Goal: Transaction & Acquisition: Subscribe to service/newsletter

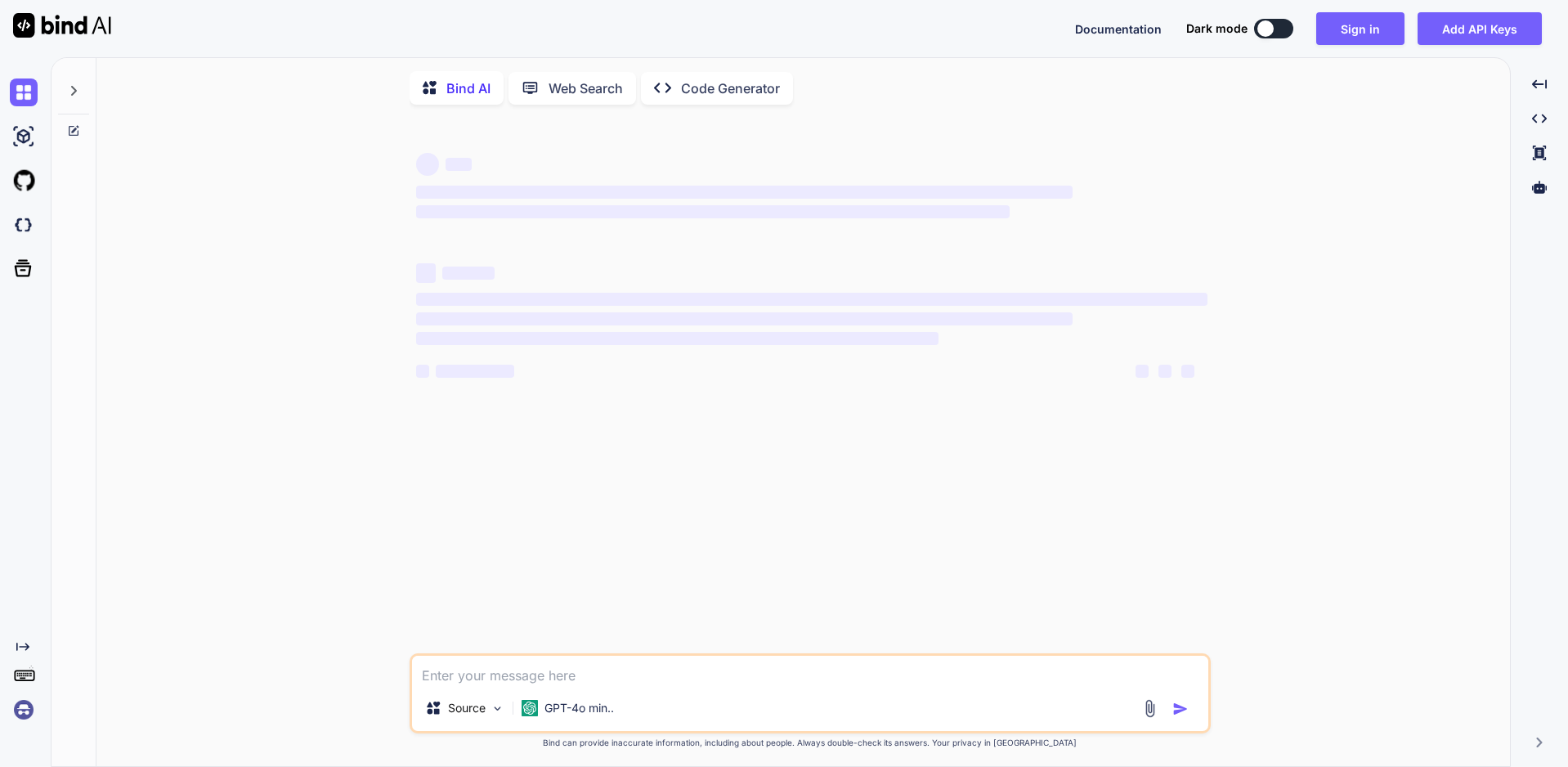
type textarea "x"
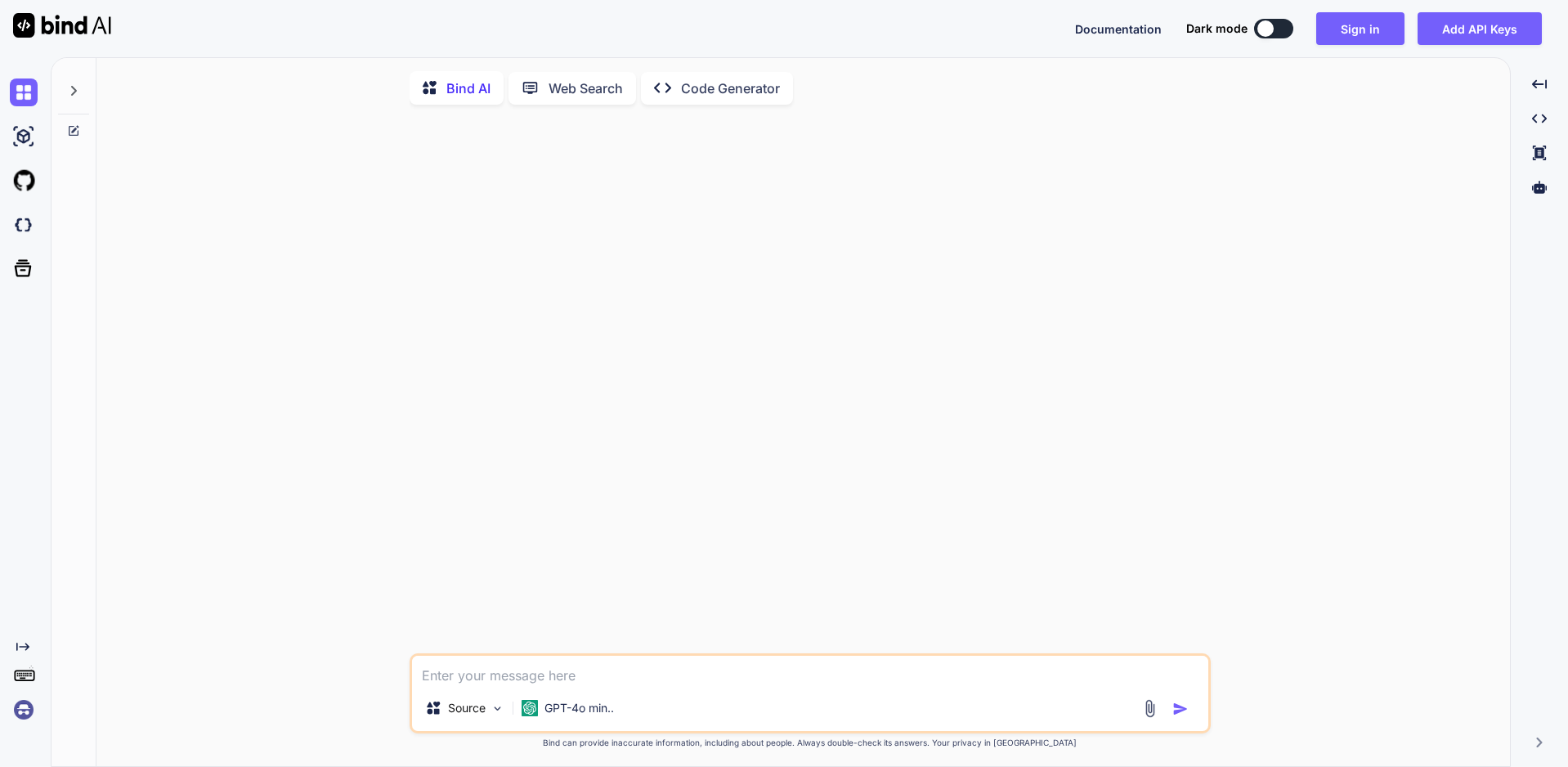
click at [1042, 280] on div at bounding box center [812, 385] width 798 height 536
click at [1194, 210] on div at bounding box center [812, 385] width 798 height 536
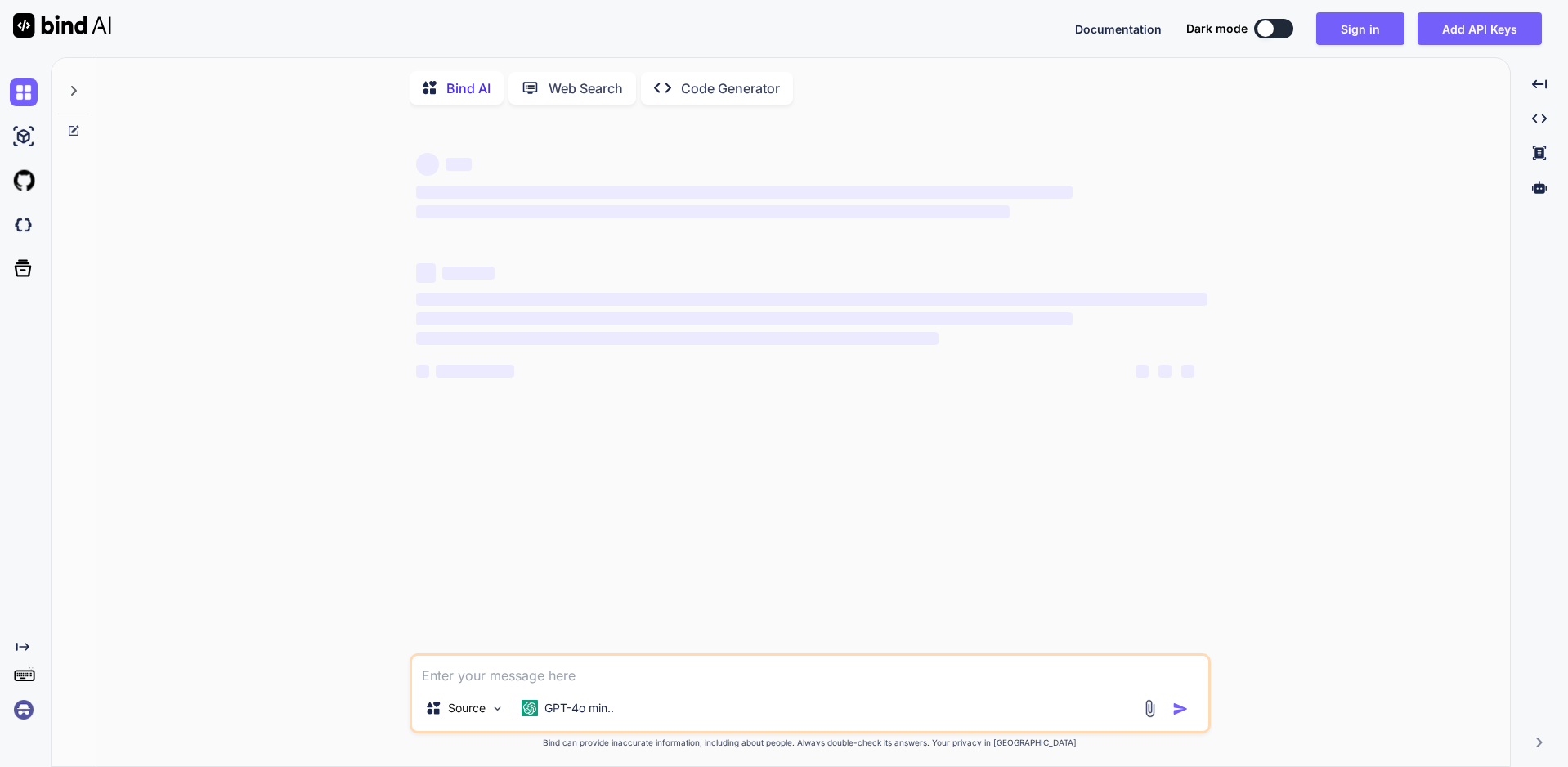
type textarea "x"
click at [1373, 29] on button "Sign in" at bounding box center [1360, 28] width 89 height 33
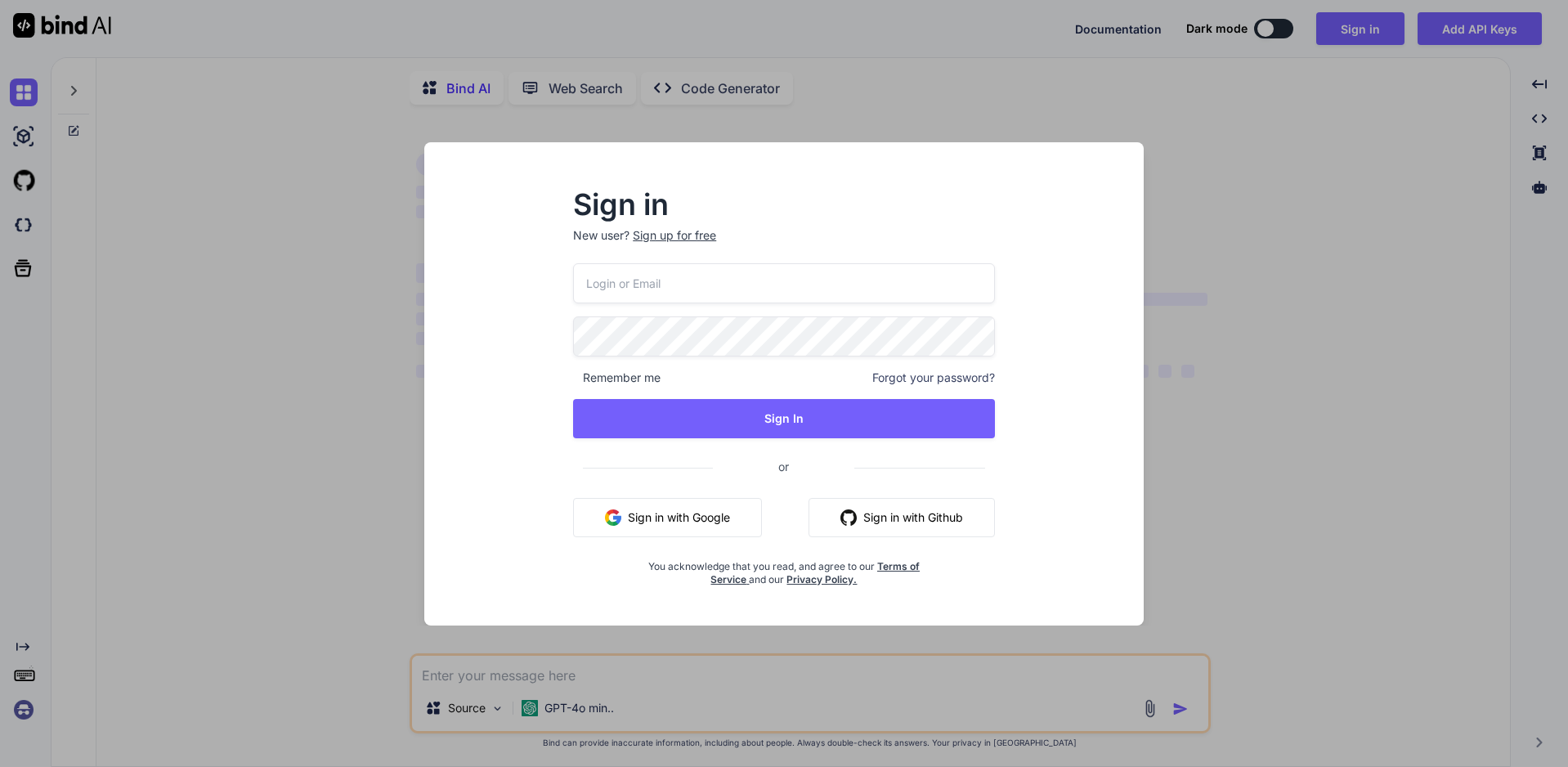
type input "chun1617@gmail.com"
click at [674, 242] on div "Sign up for free" at bounding box center [674, 236] width 83 height 17
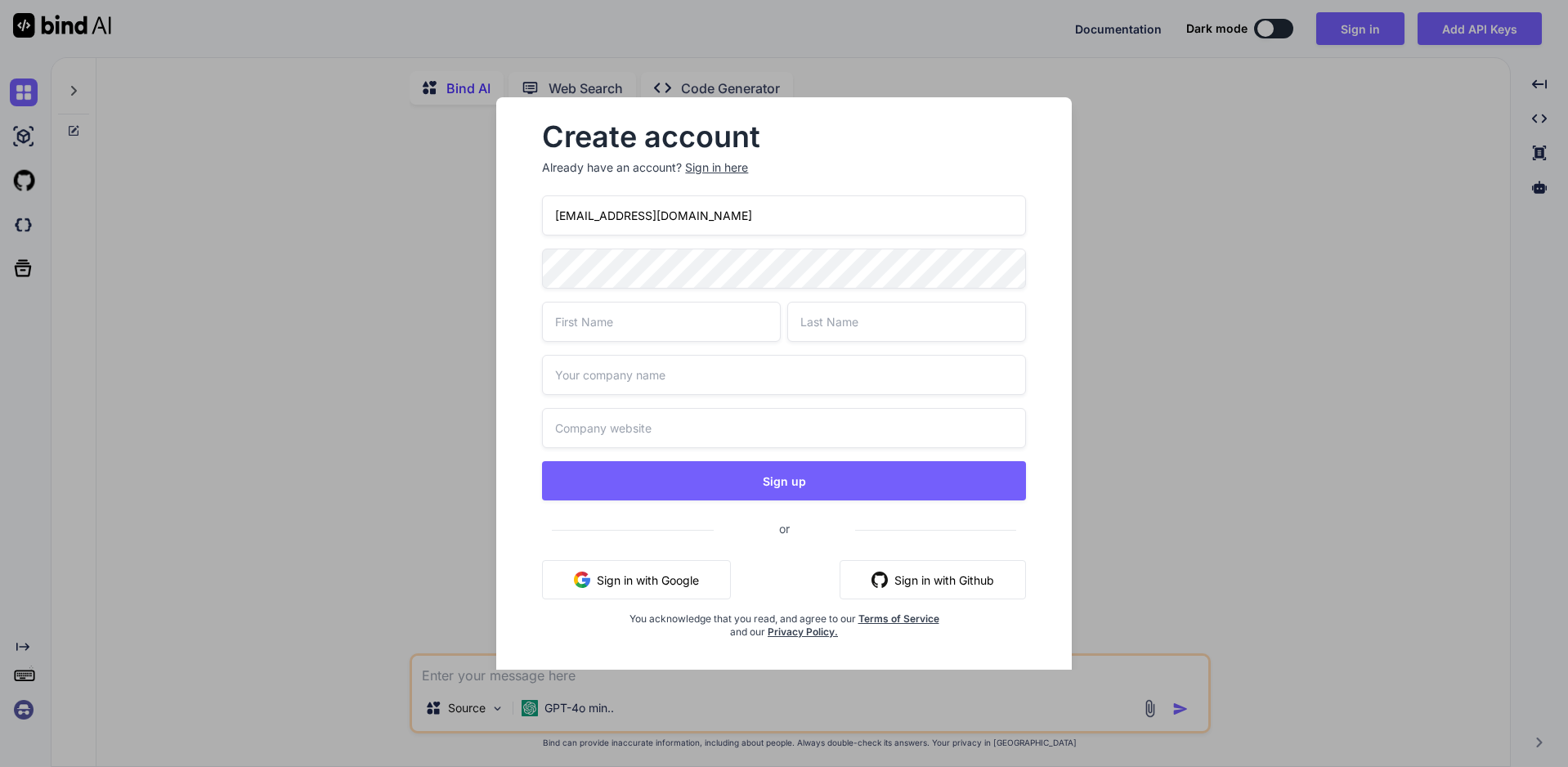
type textarea "x"
drag, startPoint x: 600, startPoint y: 213, endPoint x: 618, endPoint y: 213, distance: 18.0
click at [618, 213] on input "chun1617@gmail.com" at bounding box center [784, 212] width 483 height 40
click at [615, 213] on input "chun1617@gmail.com" at bounding box center [784, 212] width 483 height 40
drag, startPoint x: 605, startPoint y: 211, endPoint x: 821, endPoint y: 218, distance: 216.1
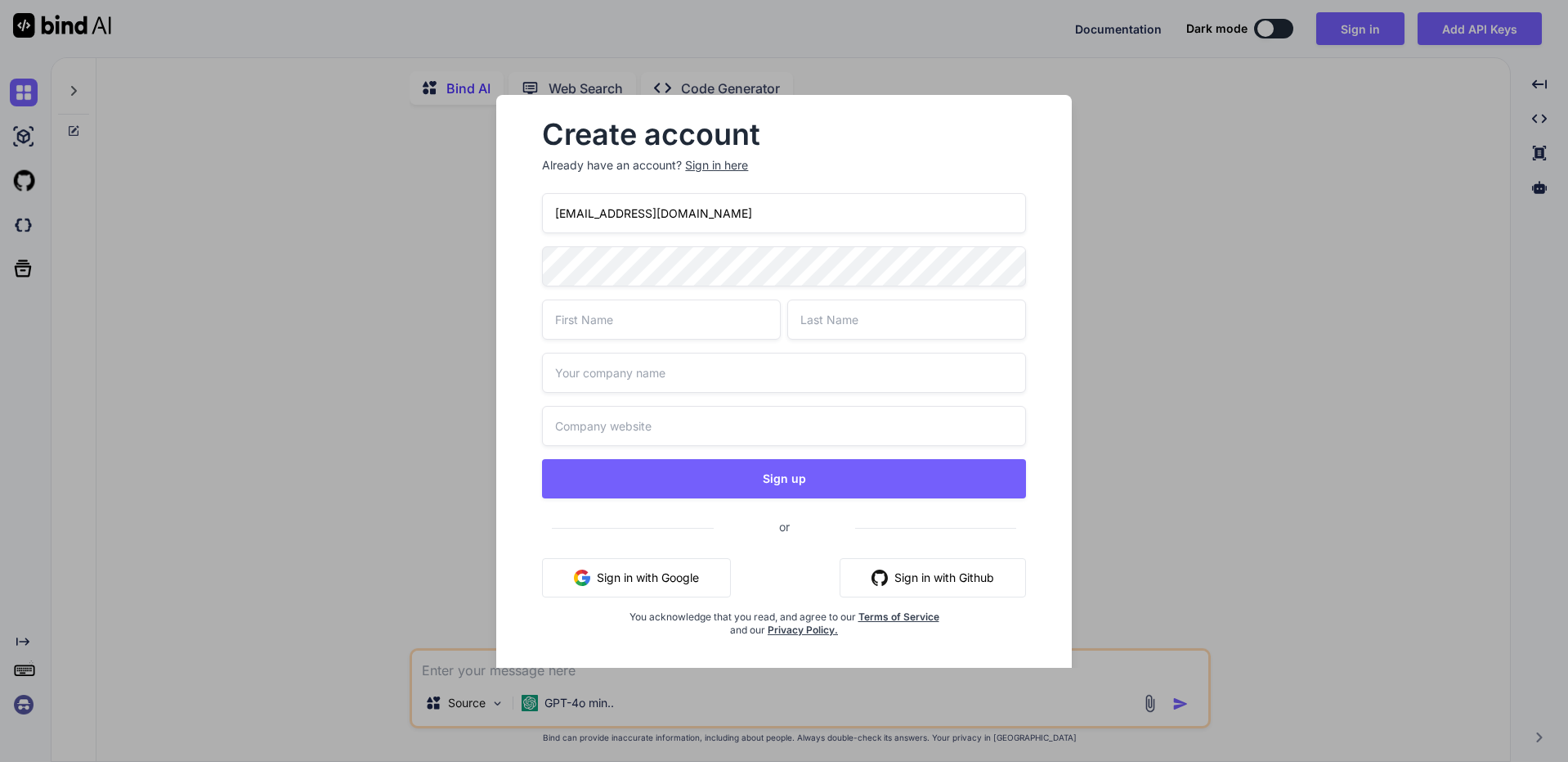
click at [816, 217] on input "chun1617@gmail.com" at bounding box center [784, 213] width 483 height 40
paste input "myoutlook.live"
type input "chun1617@myoutlook.live"
drag, startPoint x: 324, startPoint y: 0, endPoint x: 272, endPoint y: 4, distance: 52.2
click at [272, 6] on div "Create account Already have an account? Sign in here chun1617@myoutlook.live Si…" at bounding box center [784, 381] width 1568 height 762
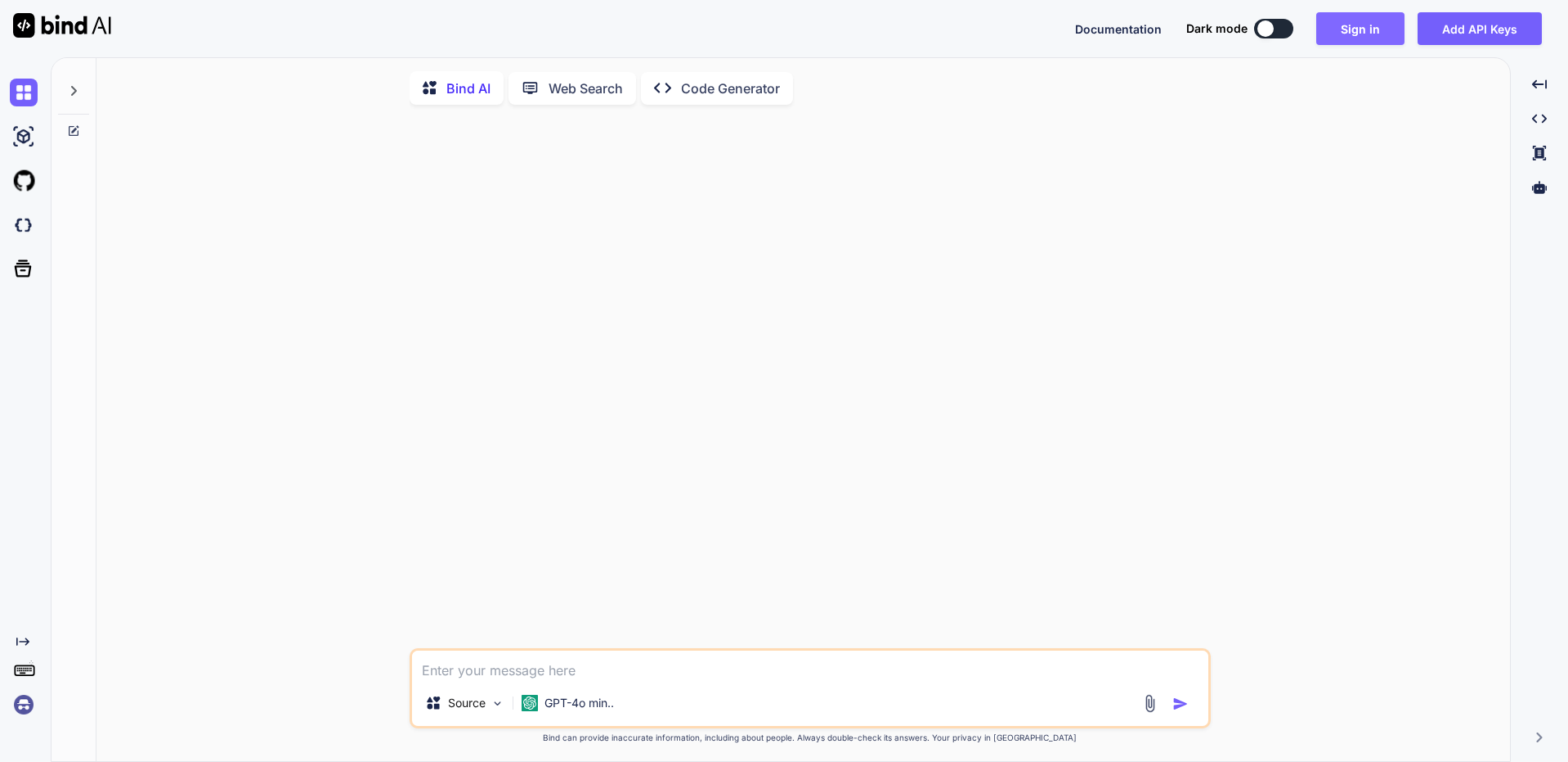
click at [1381, 32] on button "Sign in" at bounding box center [1360, 28] width 89 height 33
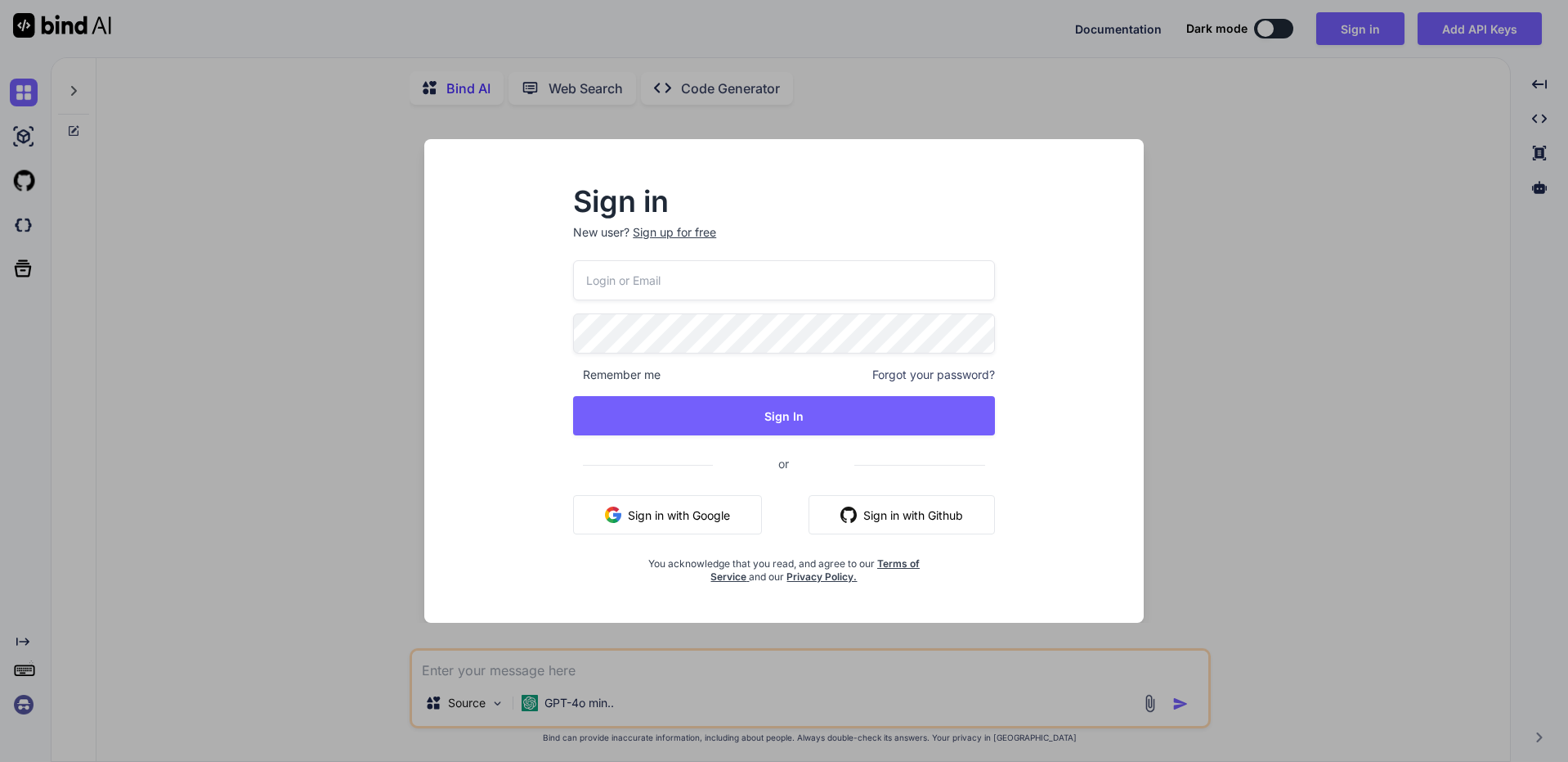
type input "chun1617@gmail.com"
click at [0, 0] on div at bounding box center [0, 0] width 0 height 0
click at [671, 238] on div "Sign up for free" at bounding box center [674, 232] width 83 height 17
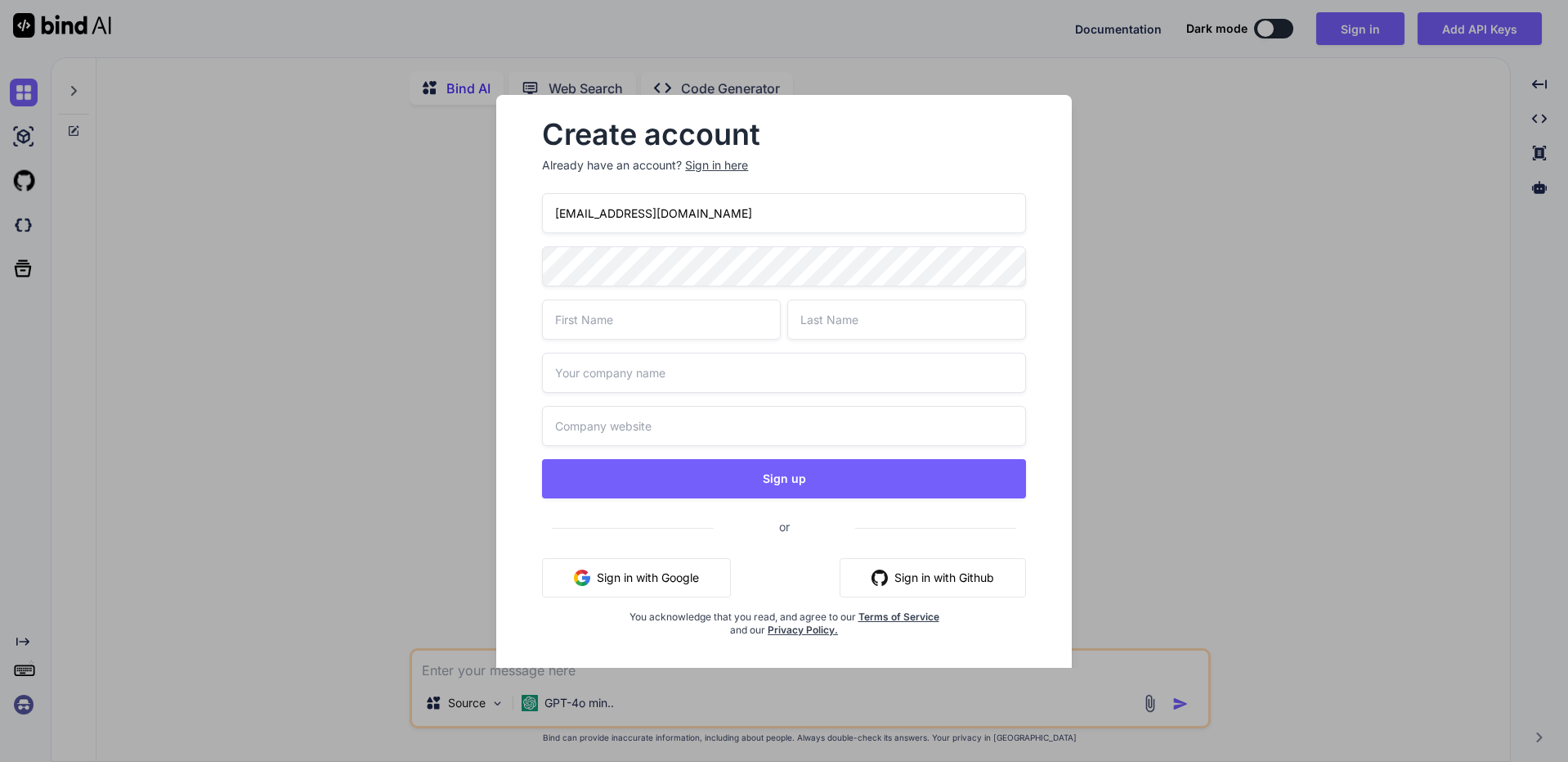
drag, startPoint x: 632, startPoint y: 212, endPoint x: 800, endPoint y: 216, distance: 168.0
click at [762, 212] on input "chun1617@gmail.com" at bounding box center [784, 213] width 483 height 40
paste input "myoutlook.live"
click at [573, 211] on input "chun1617@myoutlook.live" at bounding box center [784, 213] width 483 height 40
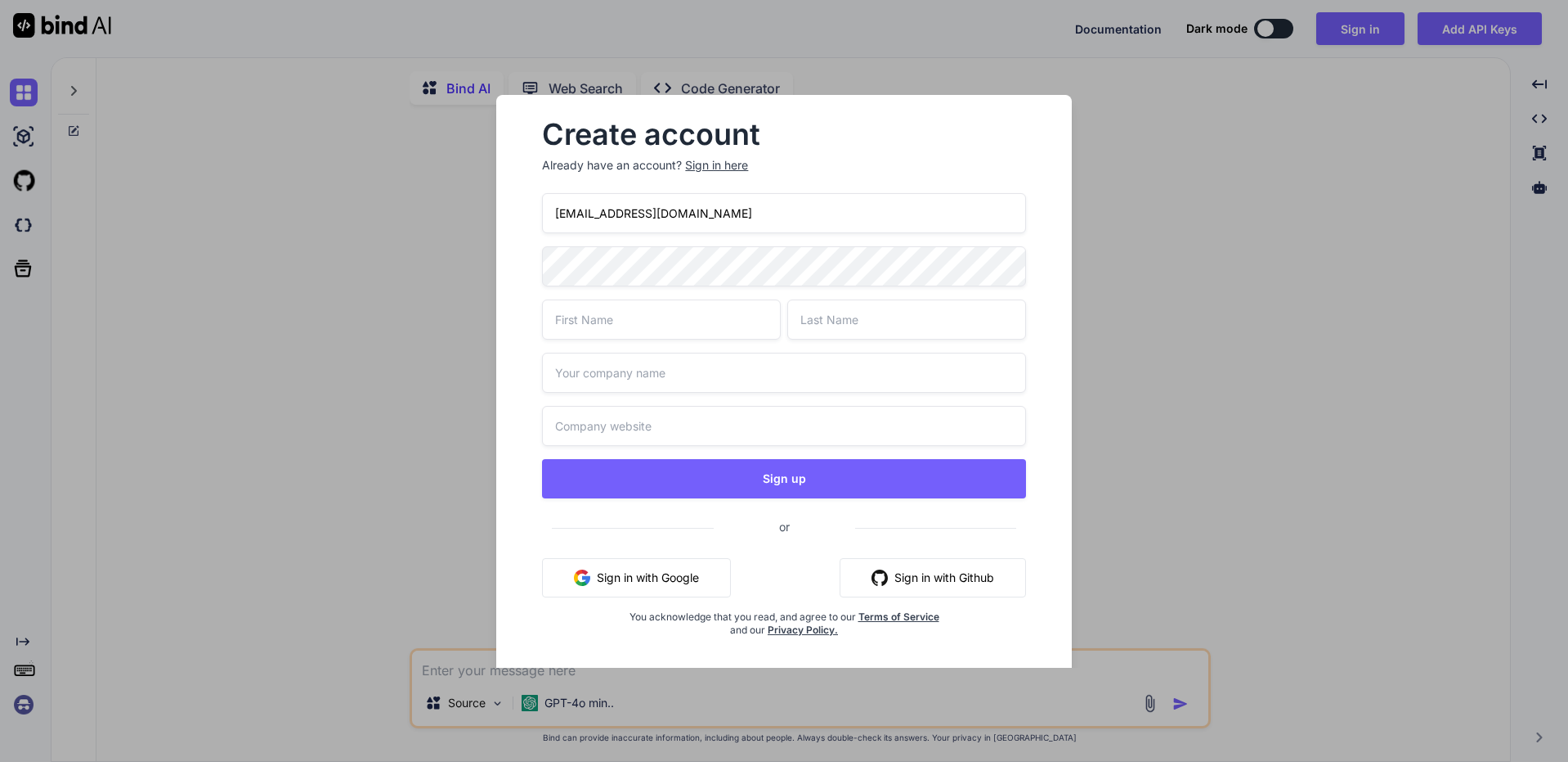
paste input "terastormpla"
type input "[EMAIL_ADDRESS][DOMAIN_NAME]"
click at [634, 323] on input "text" at bounding box center [662, 319] width 239 height 40
paste input "[PERSON_NAME]"
click at [680, 323] on input "[PERSON_NAME]" at bounding box center [662, 319] width 239 height 40
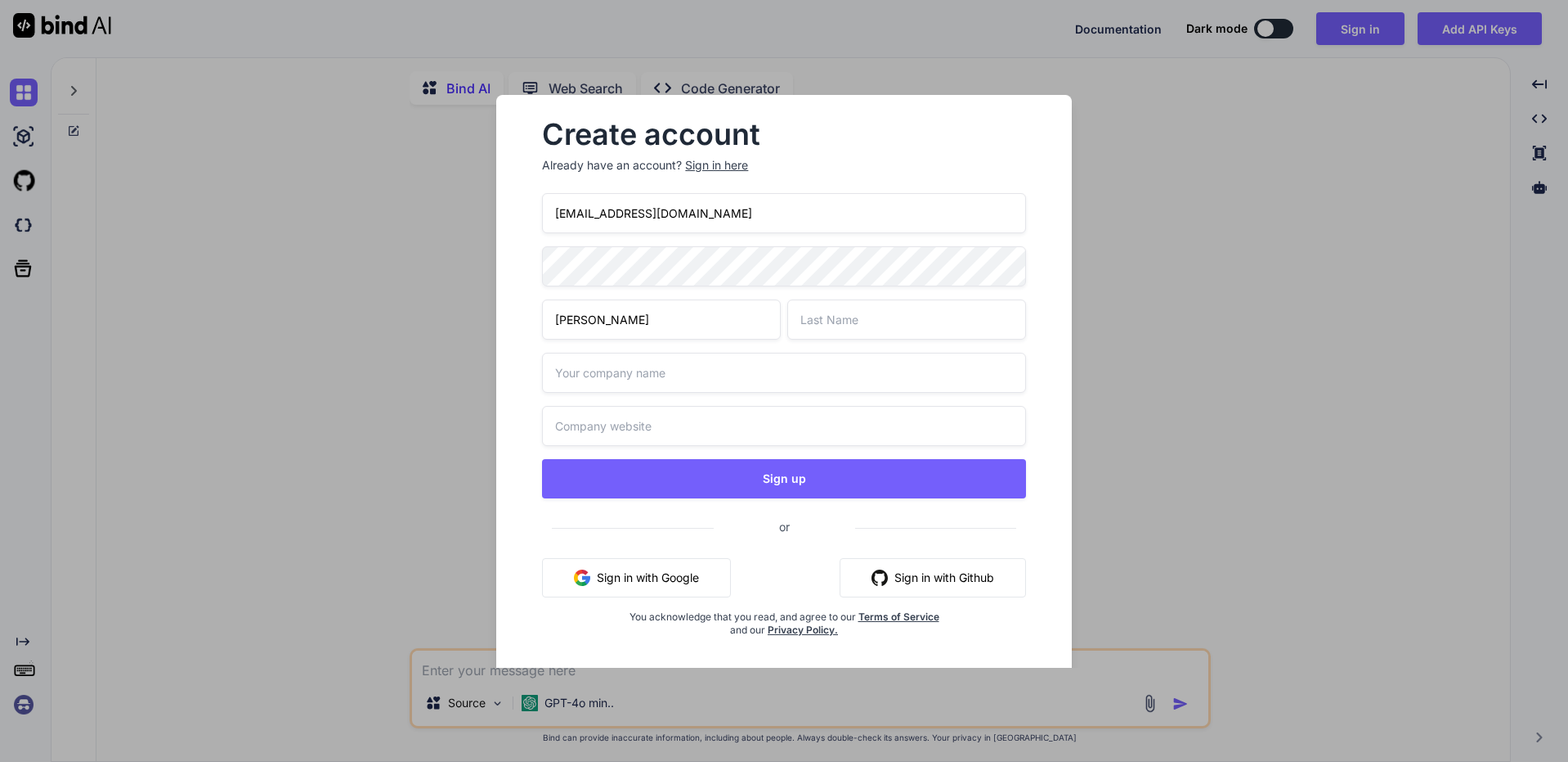
click at [680, 323] on input "[PERSON_NAME]" at bounding box center [662, 319] width 239 height 40
type input "Joseph"
click at [858, 316] on input "text" at bounding box center [907, 319] width 239 height 40
paste input "Gray"
type input "Gray"
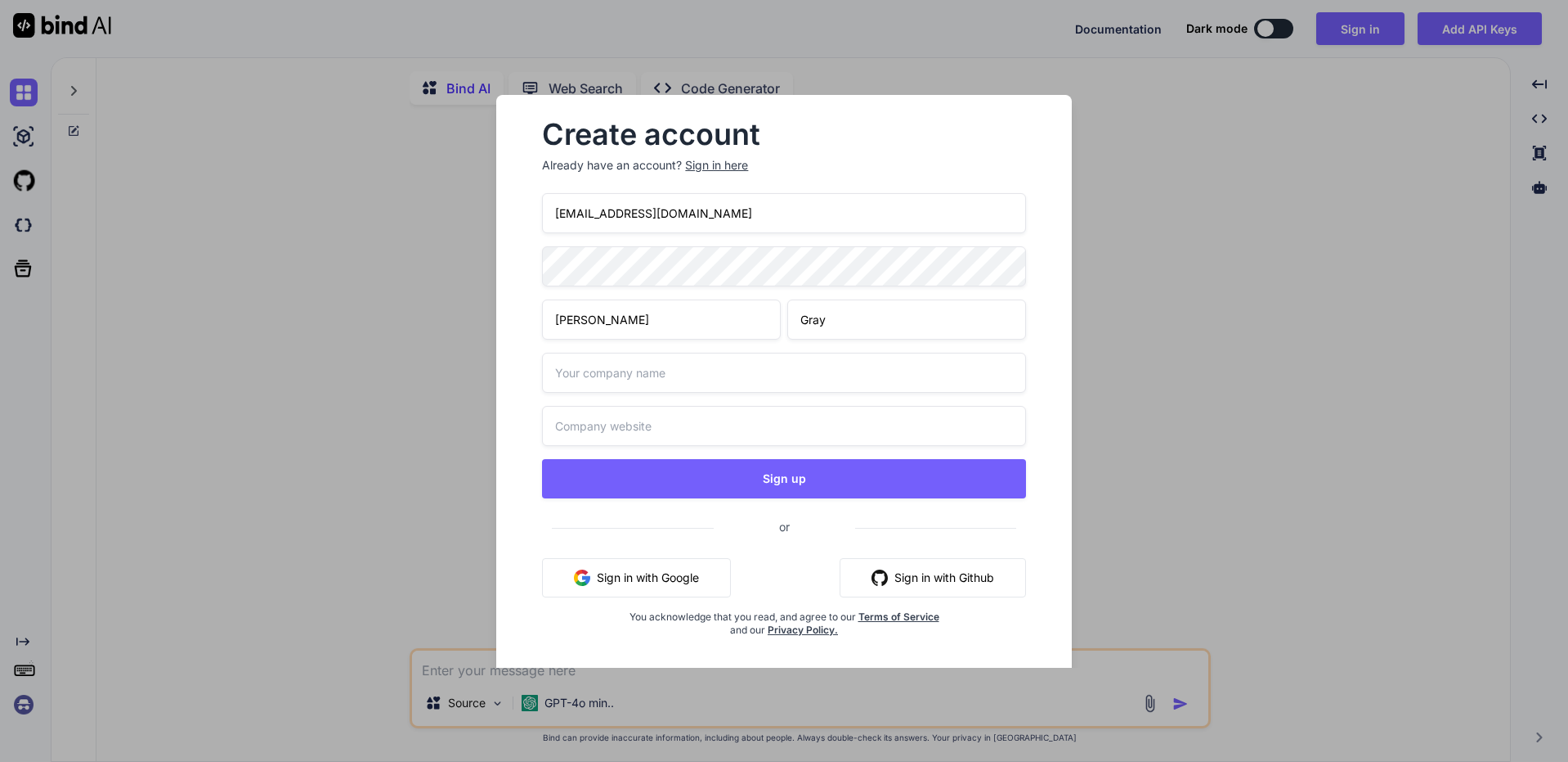
click at [673, 356] on input "text" at bounding box center [784, 372] width 483 height 40
type input "facebook"
click at [708, 423] on input "text" at bounding box center [784, 425] width 483 height 40
paste input "https://www.facebook.com/"
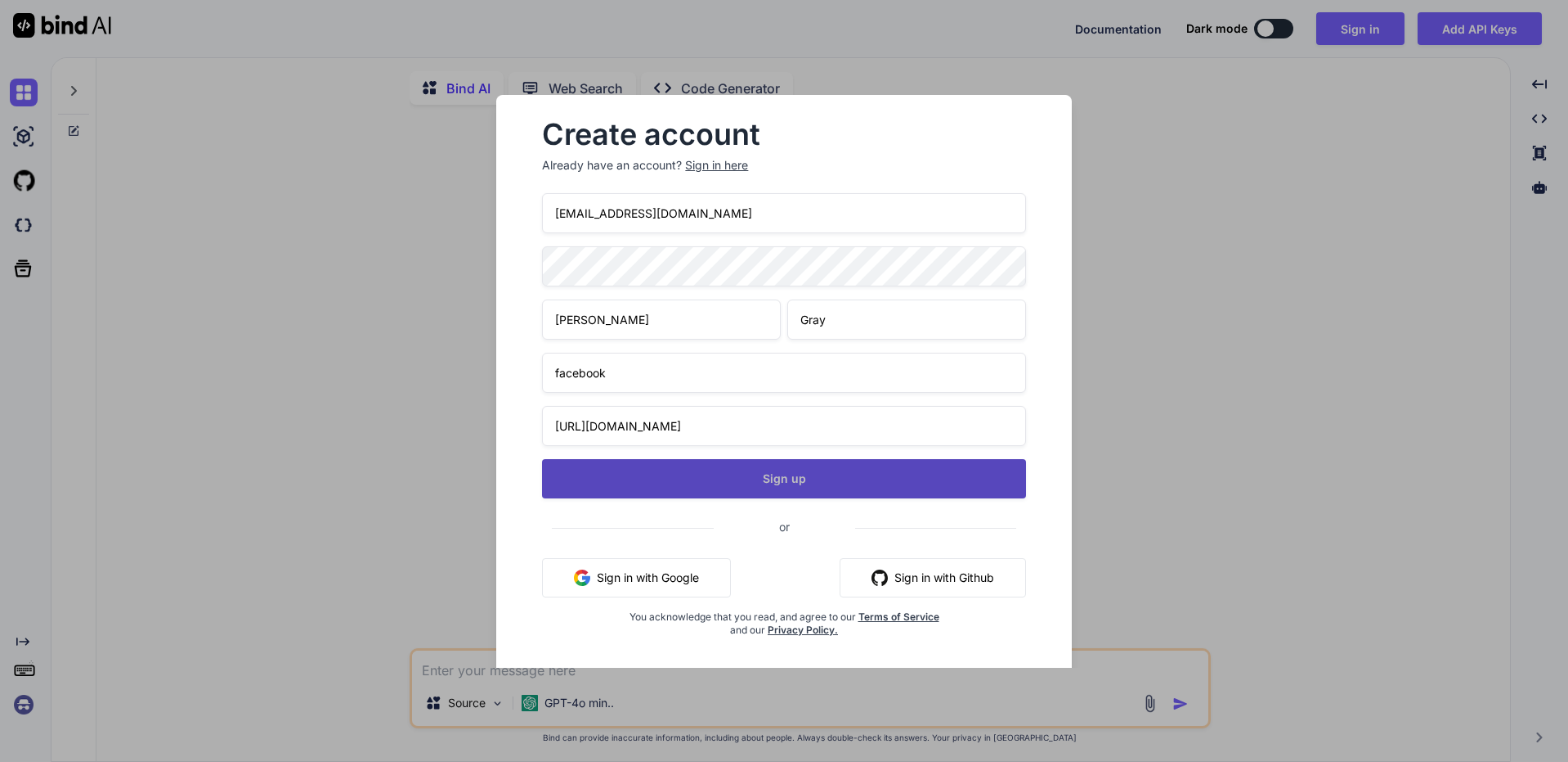
type input "https://www.facebook.com/"
click at [665, 472] on button "Sign up" at bounding box center [784, 478] width 483 height 39
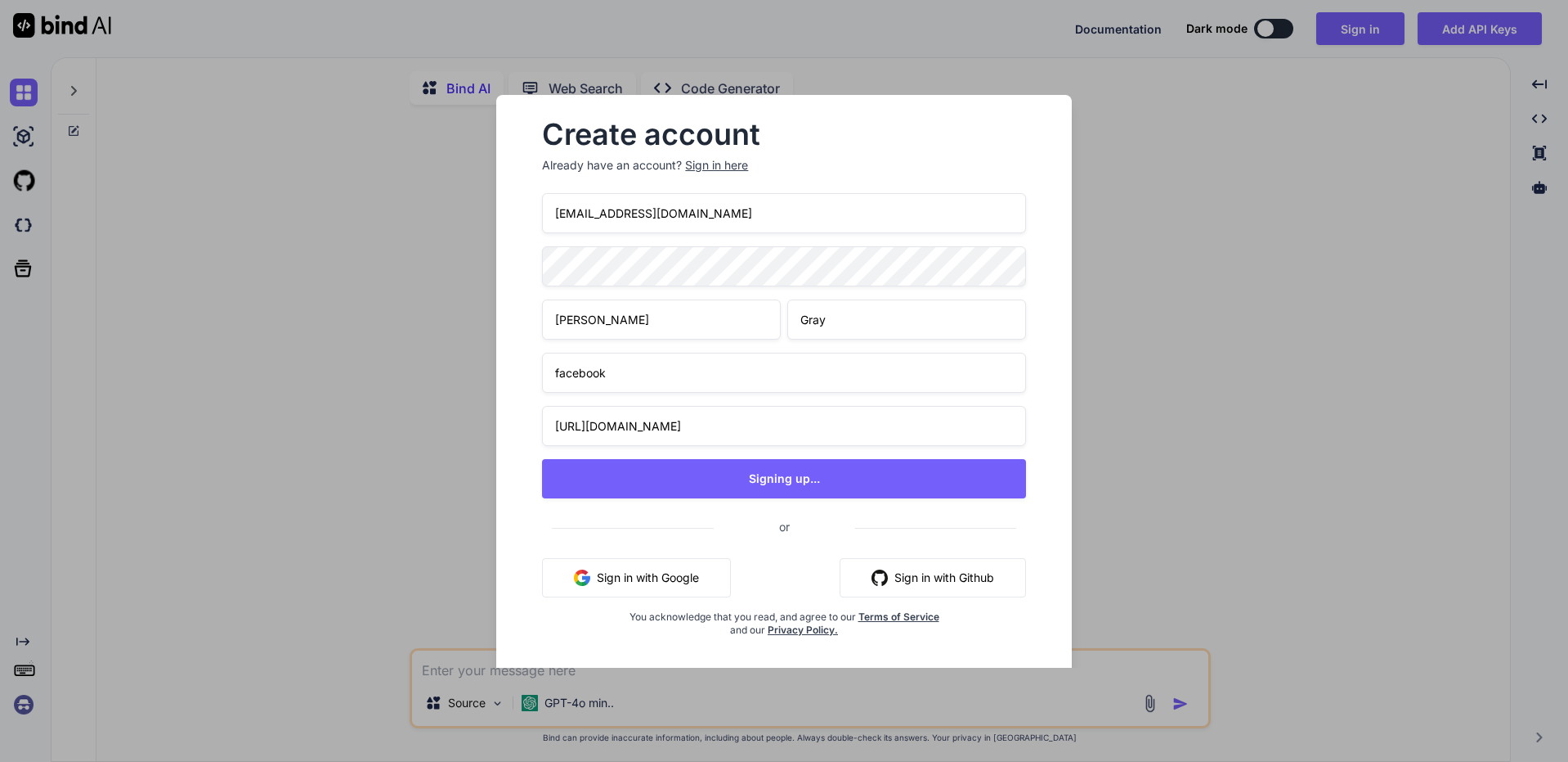
type textarea "x"
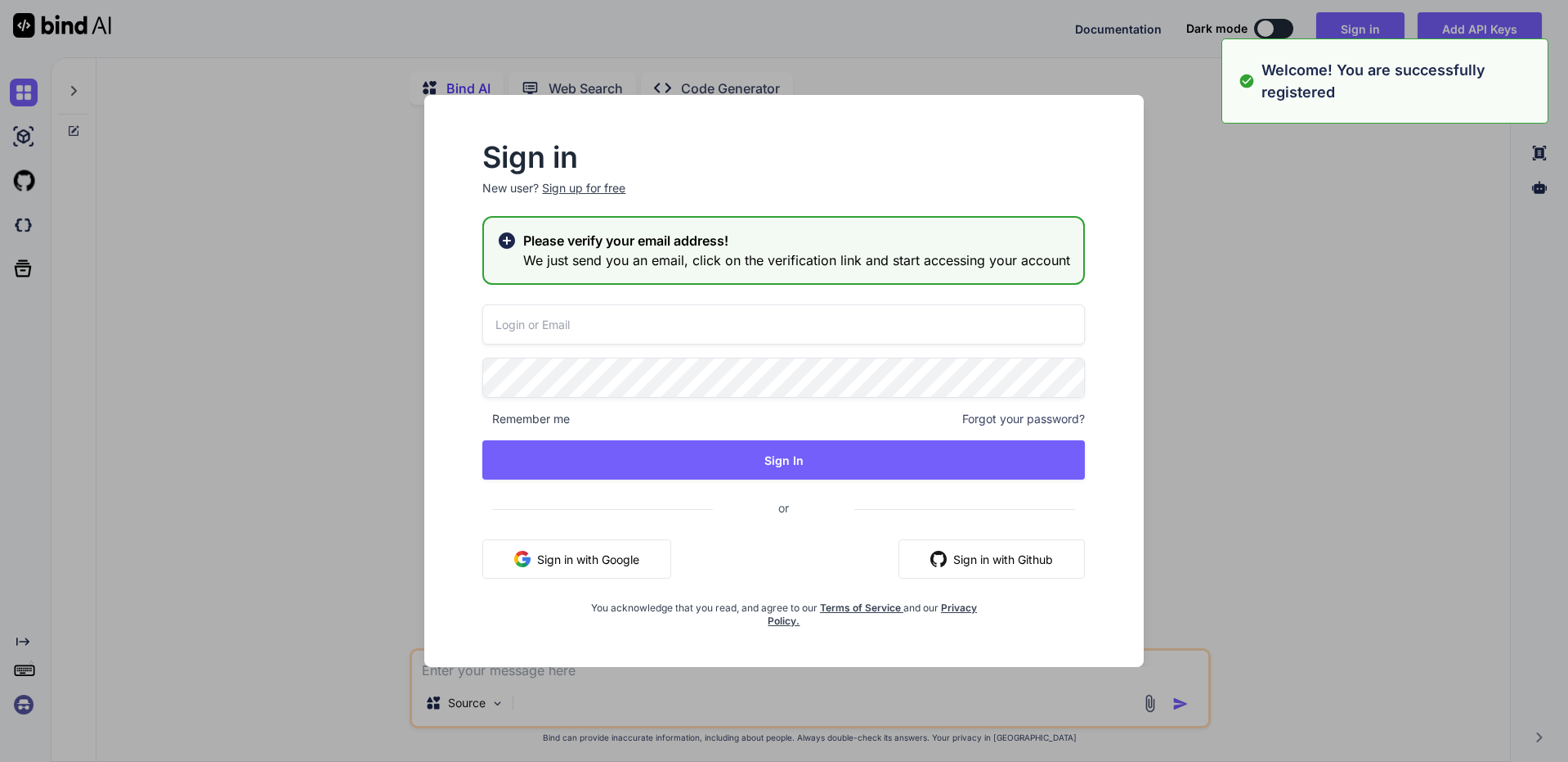
type input "chun1617@gmail.com"
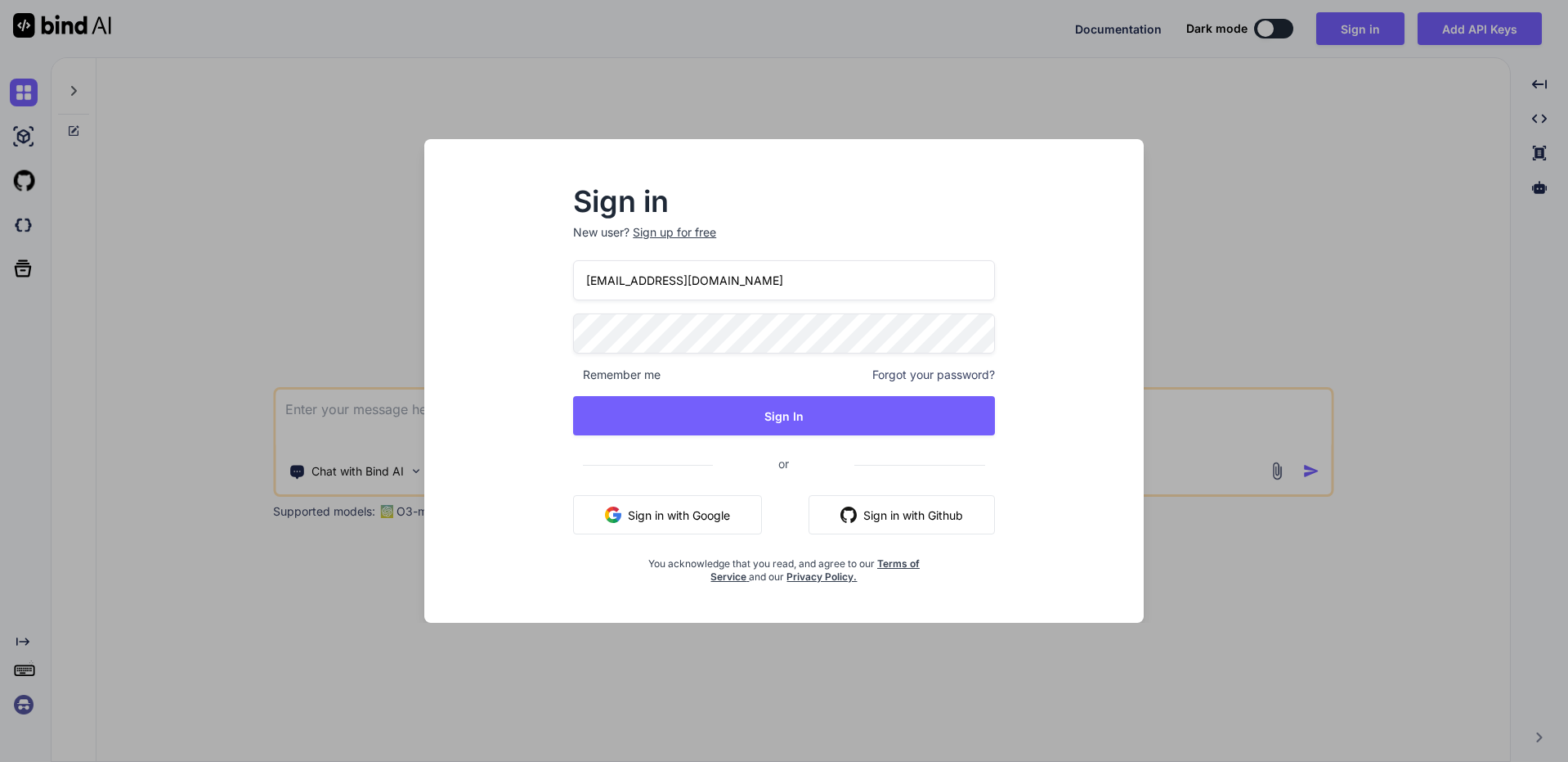
click at [736, 278] on input "[EMAIL_ADDRESS][DOMAIN_NAME]" at bounding box center [784, 280] width 422 height 40
type input "[EMAIL_ADDRESS][DOMAIN_NAME]"
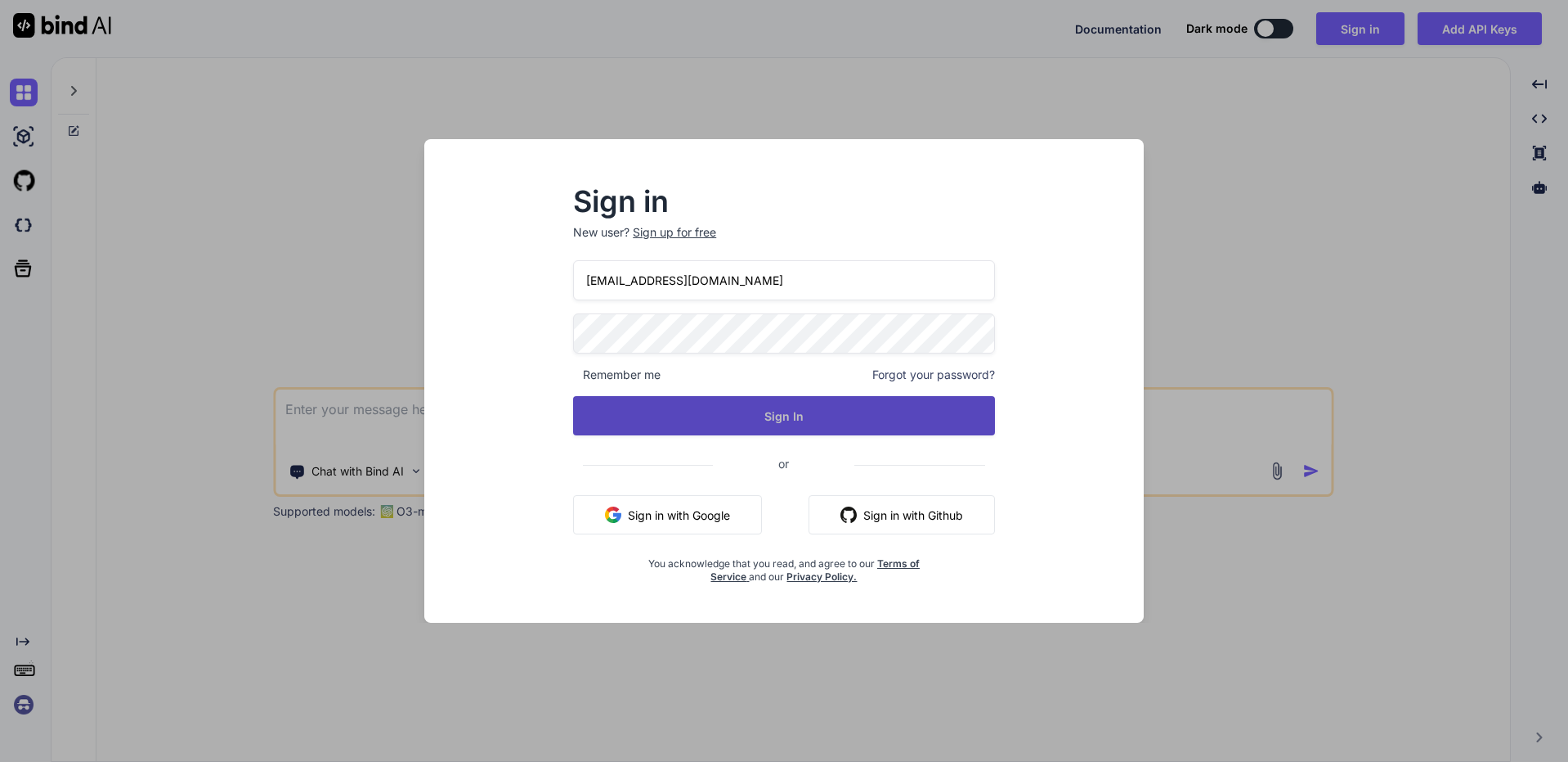
click at [722, 406] on button "Sign In" at bounding box center [784, 416] width 422 height 39
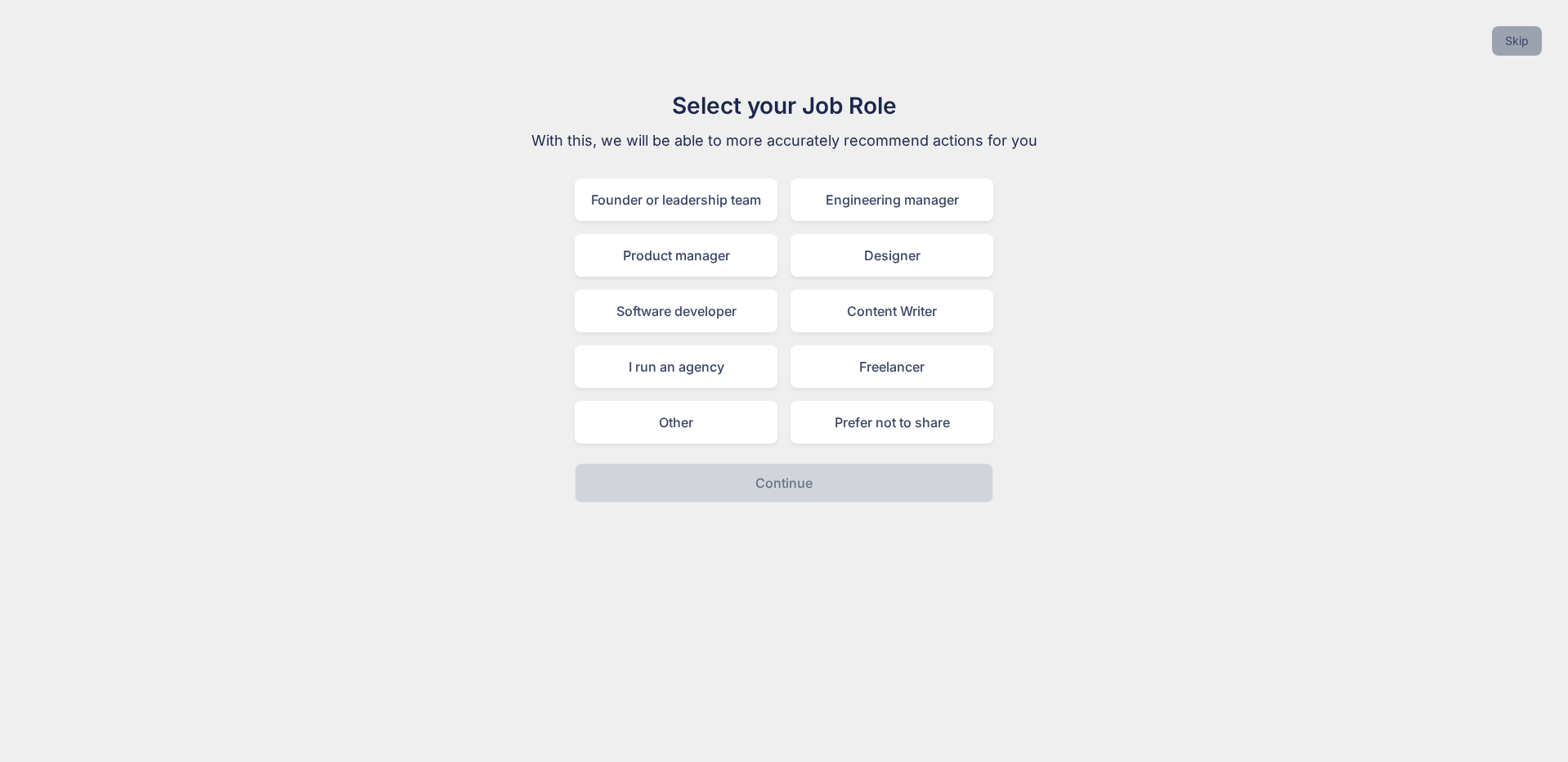
click at [1511, 30] on button "Skip" at bounding box center [1518, 41] width 50 height 30
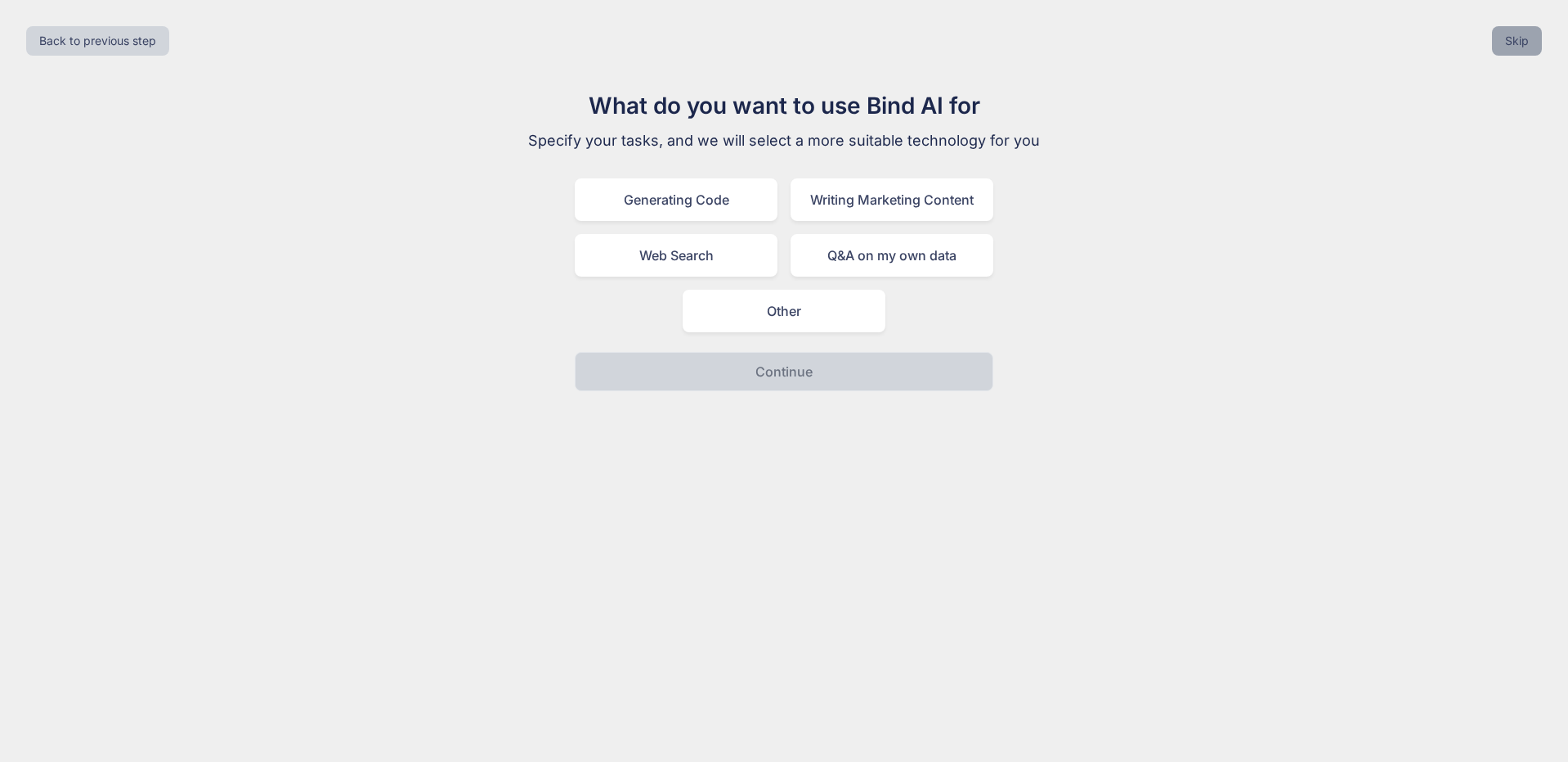
click at [1510, 35] on button "Skip" at bounding box center [1518, 41] width 50 height 30
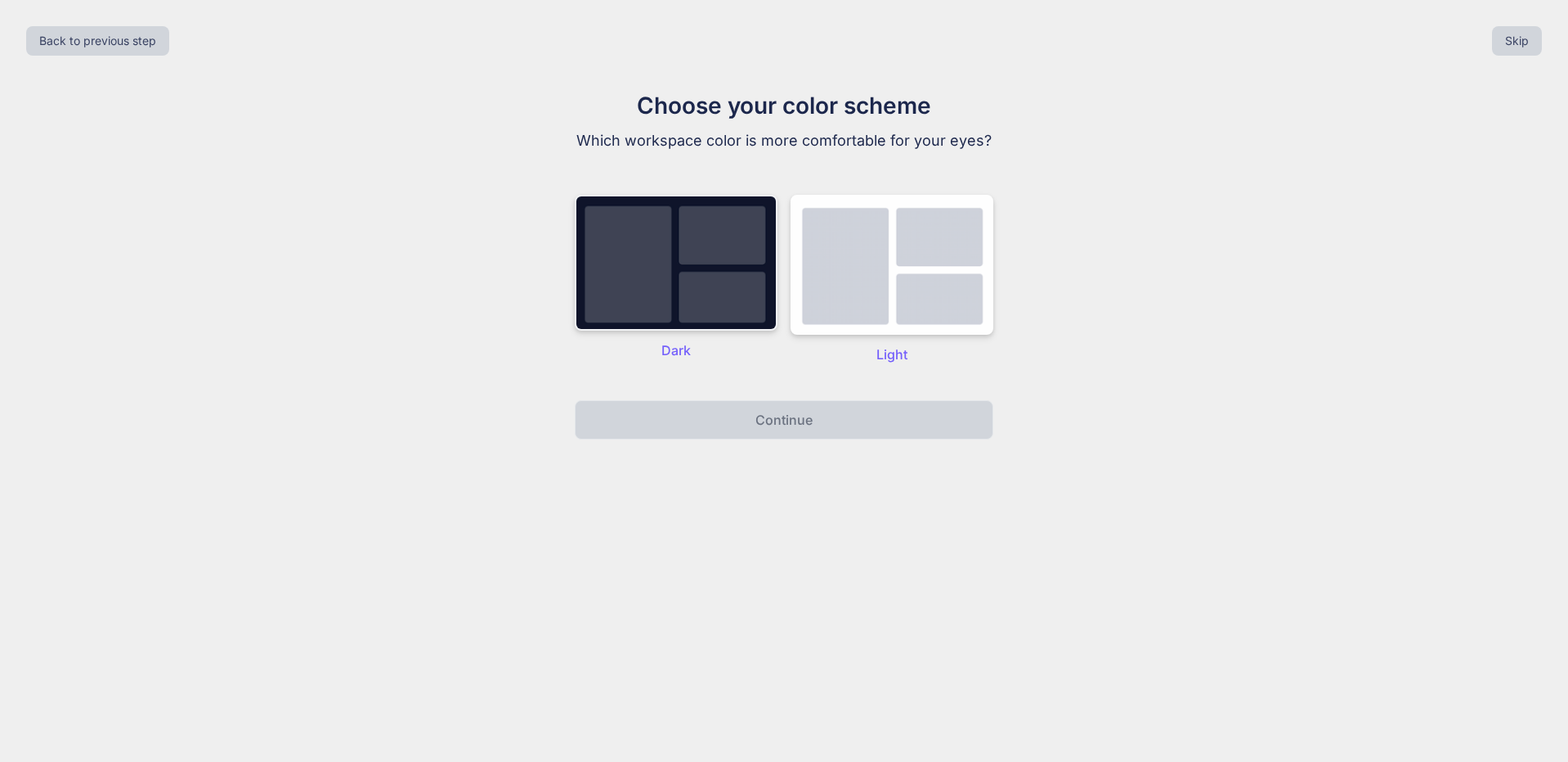
click at [615, 229] on img at bounding box center [677, 263] width 203 height 136
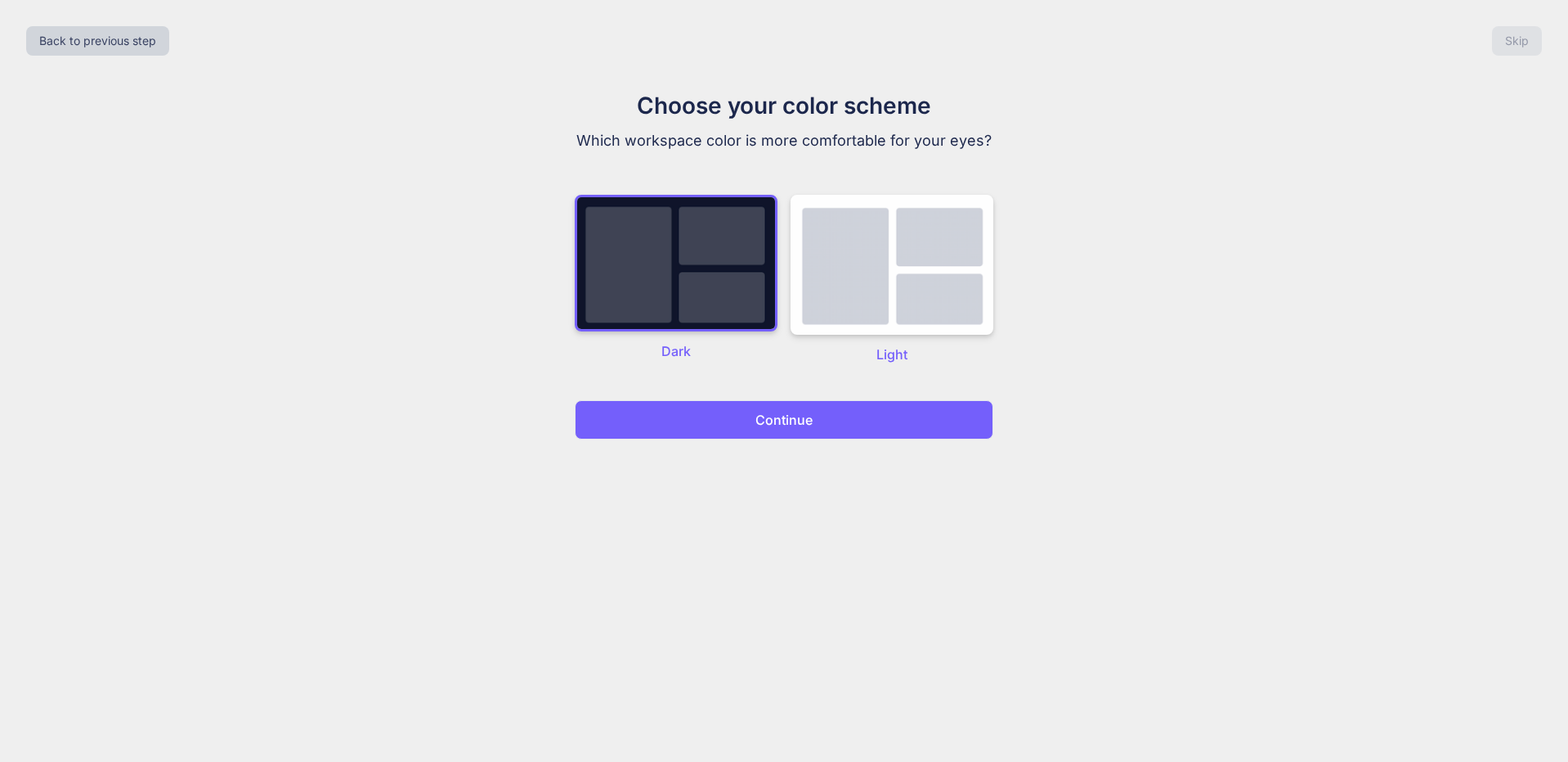
click at [897, 406] on button "Continue" at bounding box center [784, 420] width 419 height 39
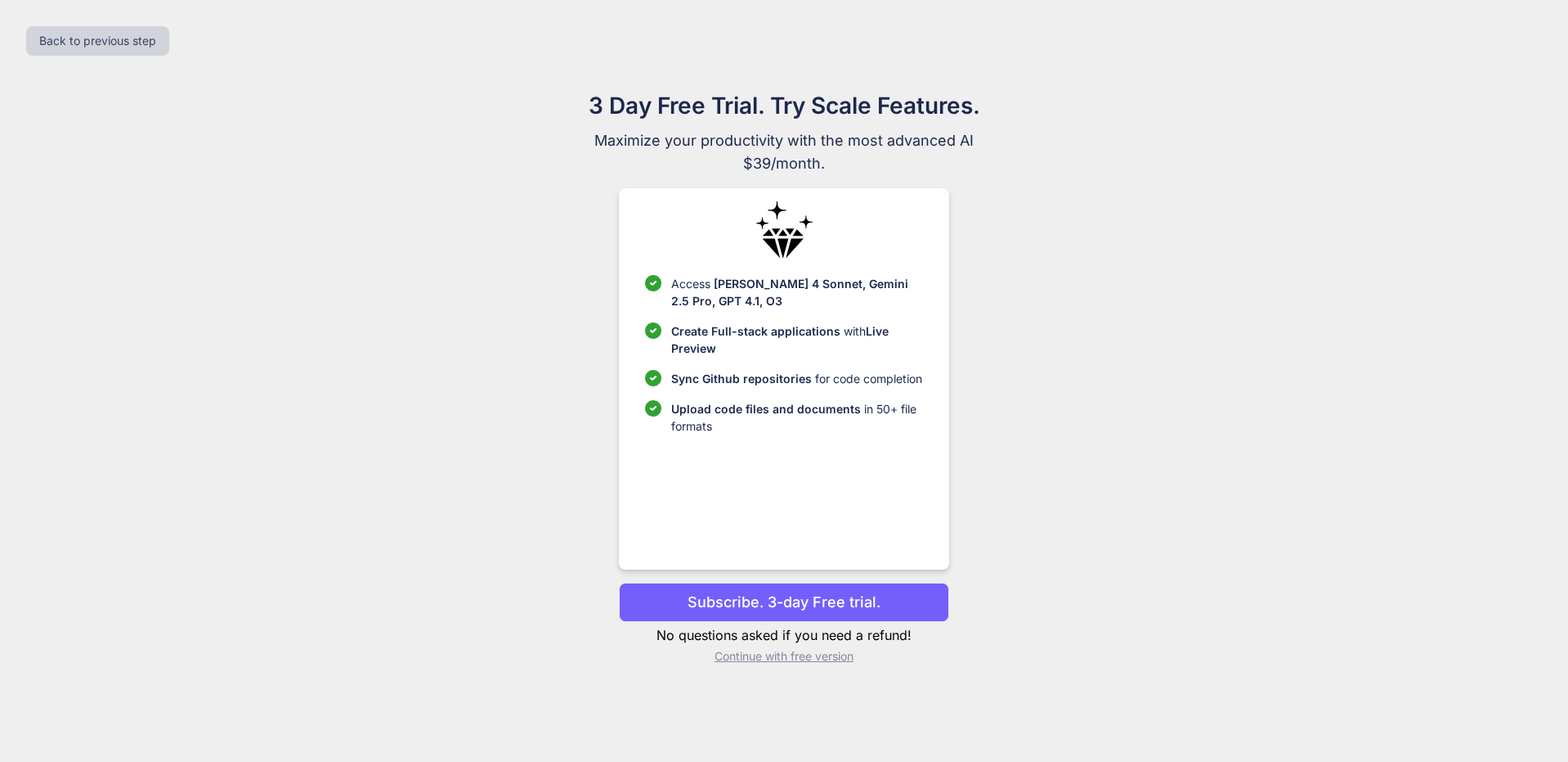
click at [792, 598] on p "Subscribe. 3-day Free trial." at bounding box center [784, 602] width 193 height 22
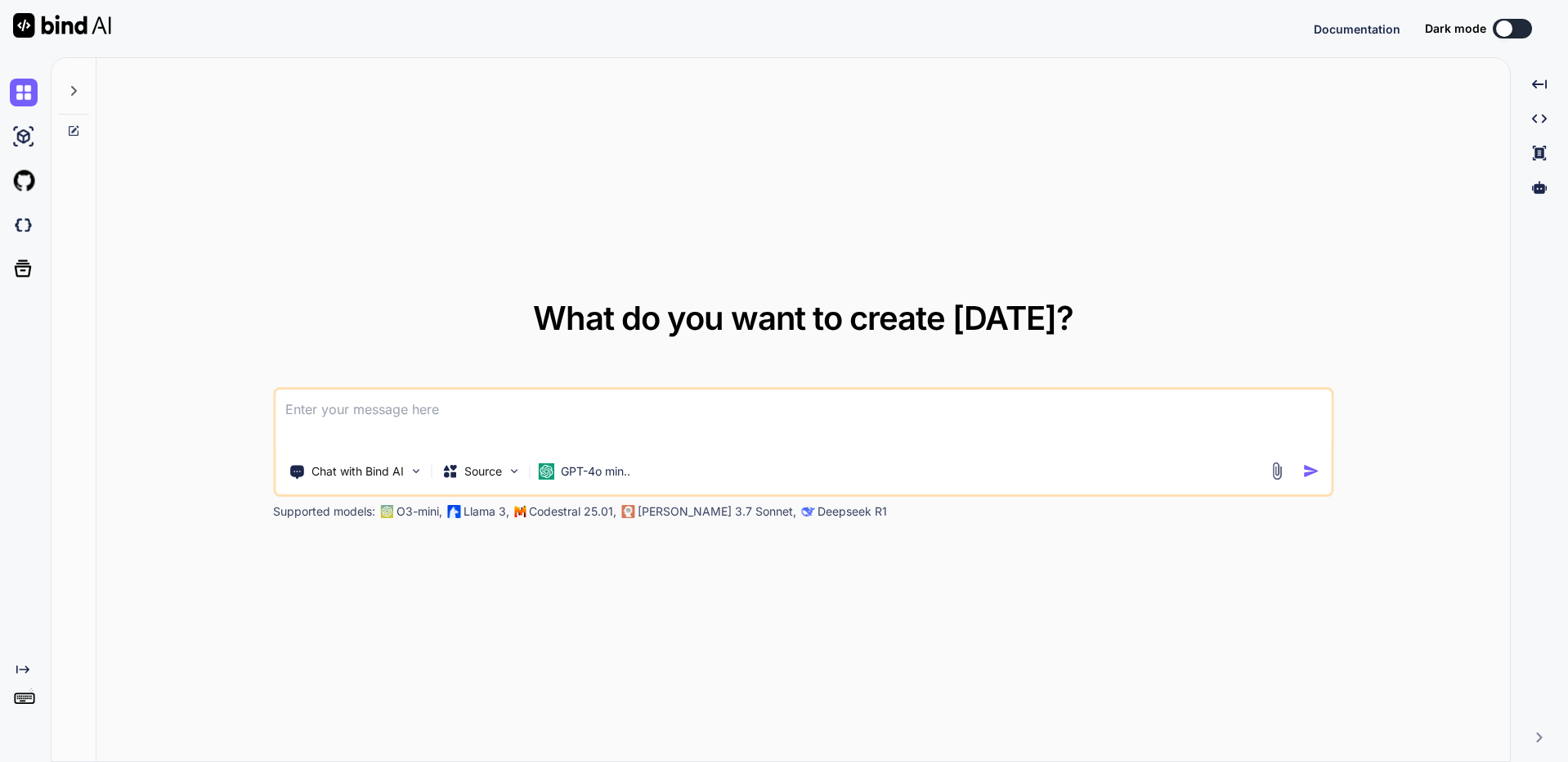
click at [1511, 35] on button at bounding box center [1513, 28] width 39 height 20
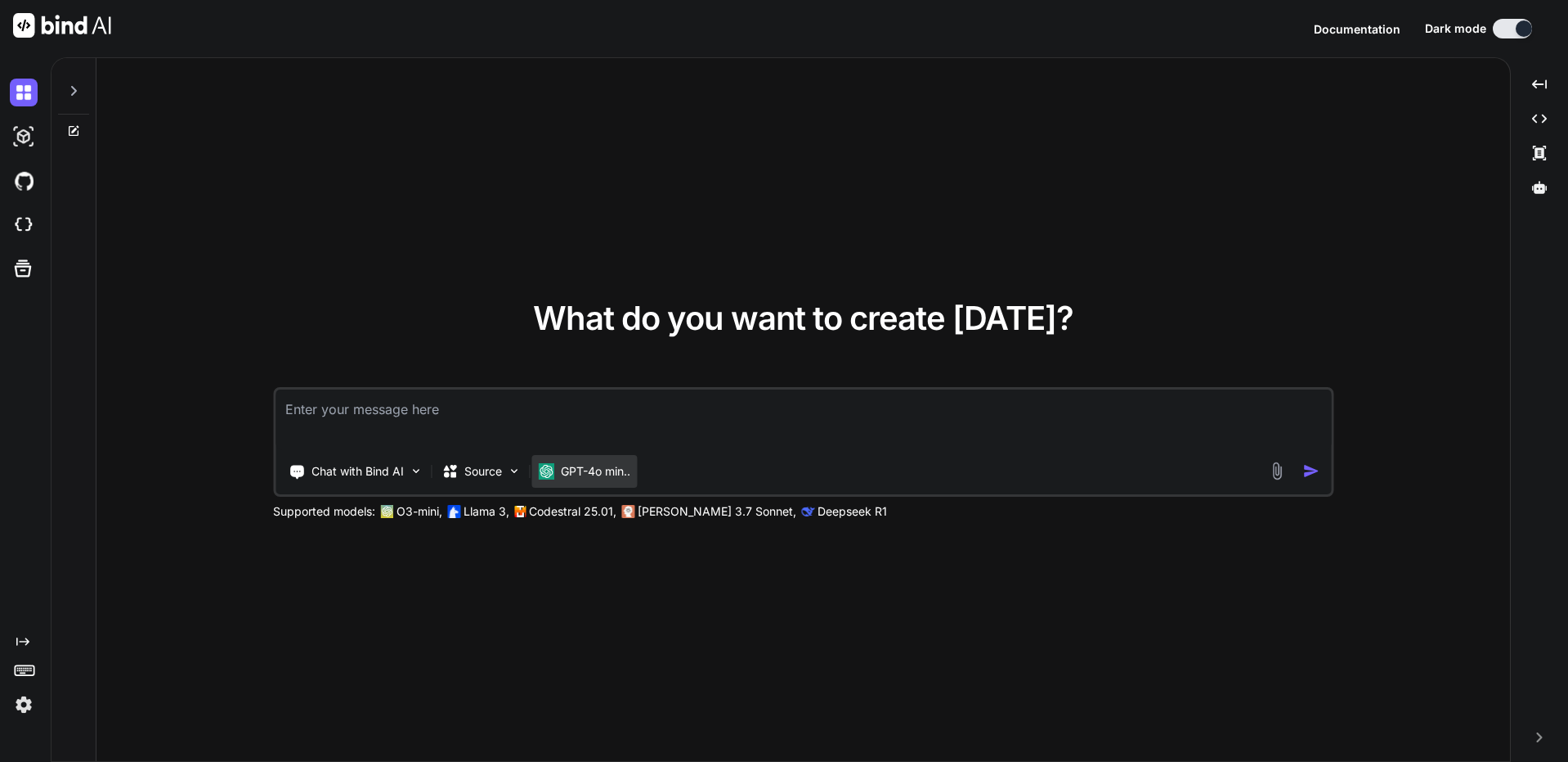
click at [568, 474] on p "GPT-4o min.." at bounding box center [596, 471] width 70 height 17
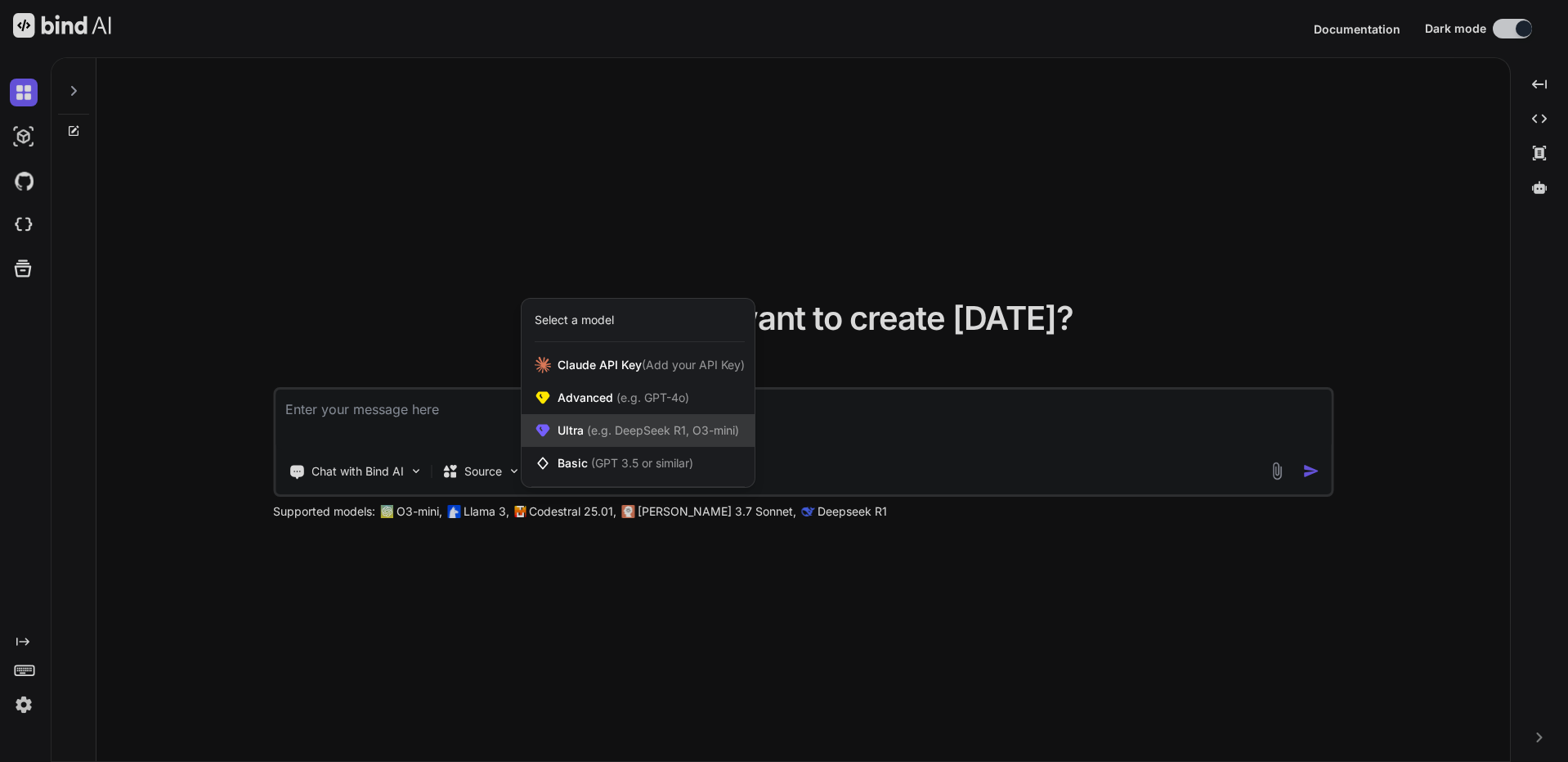
click at [612, 428] on span "(e.g. DeepSeek R1, O3-mini)" at bounding box center [661, 429] width 156 height 14
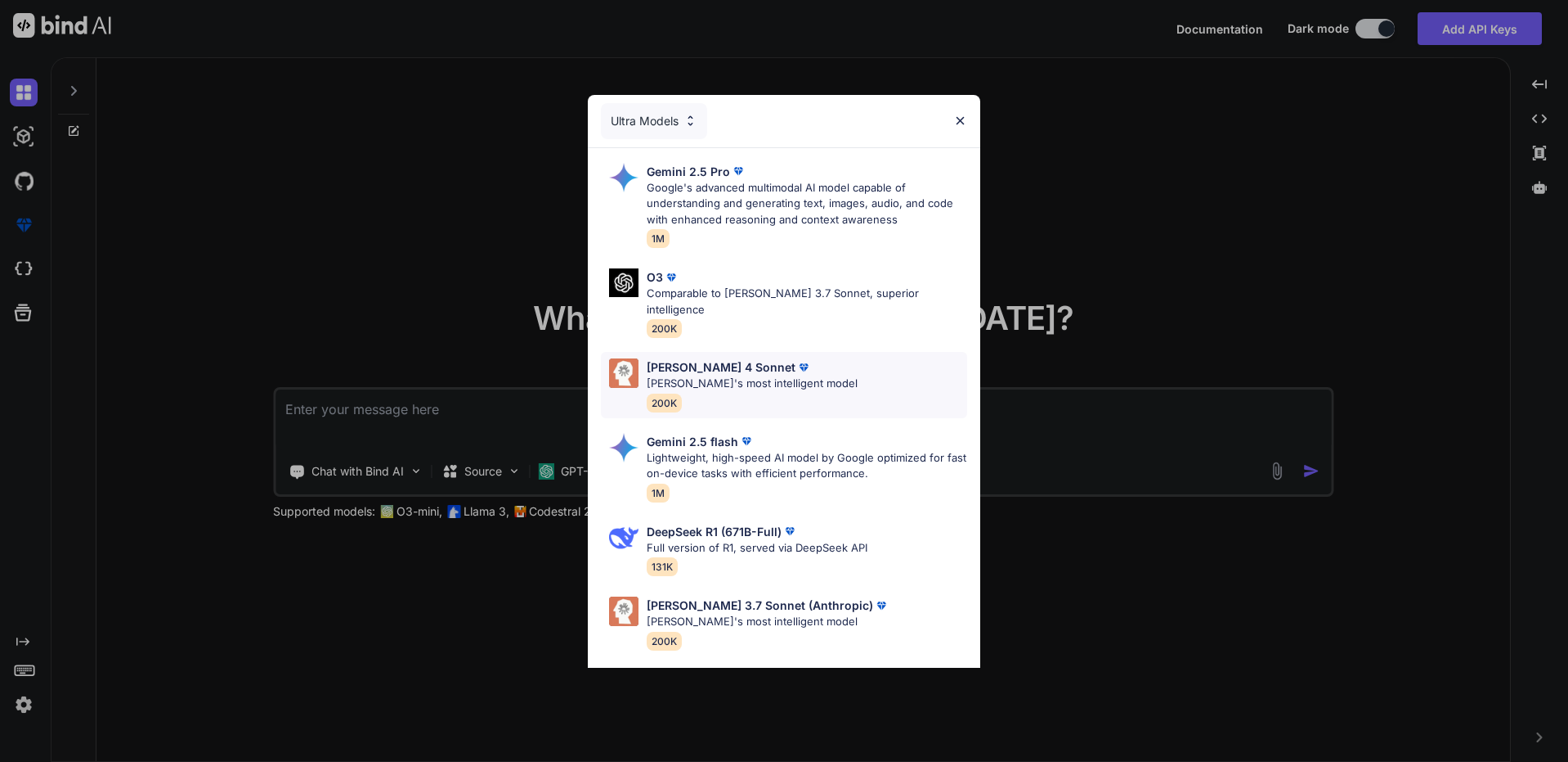
click at [781, 377] on div "Claude 4 Sonnet Claude's most intelligent model 200K" at bounding box center [752, 384] width 211 height 53
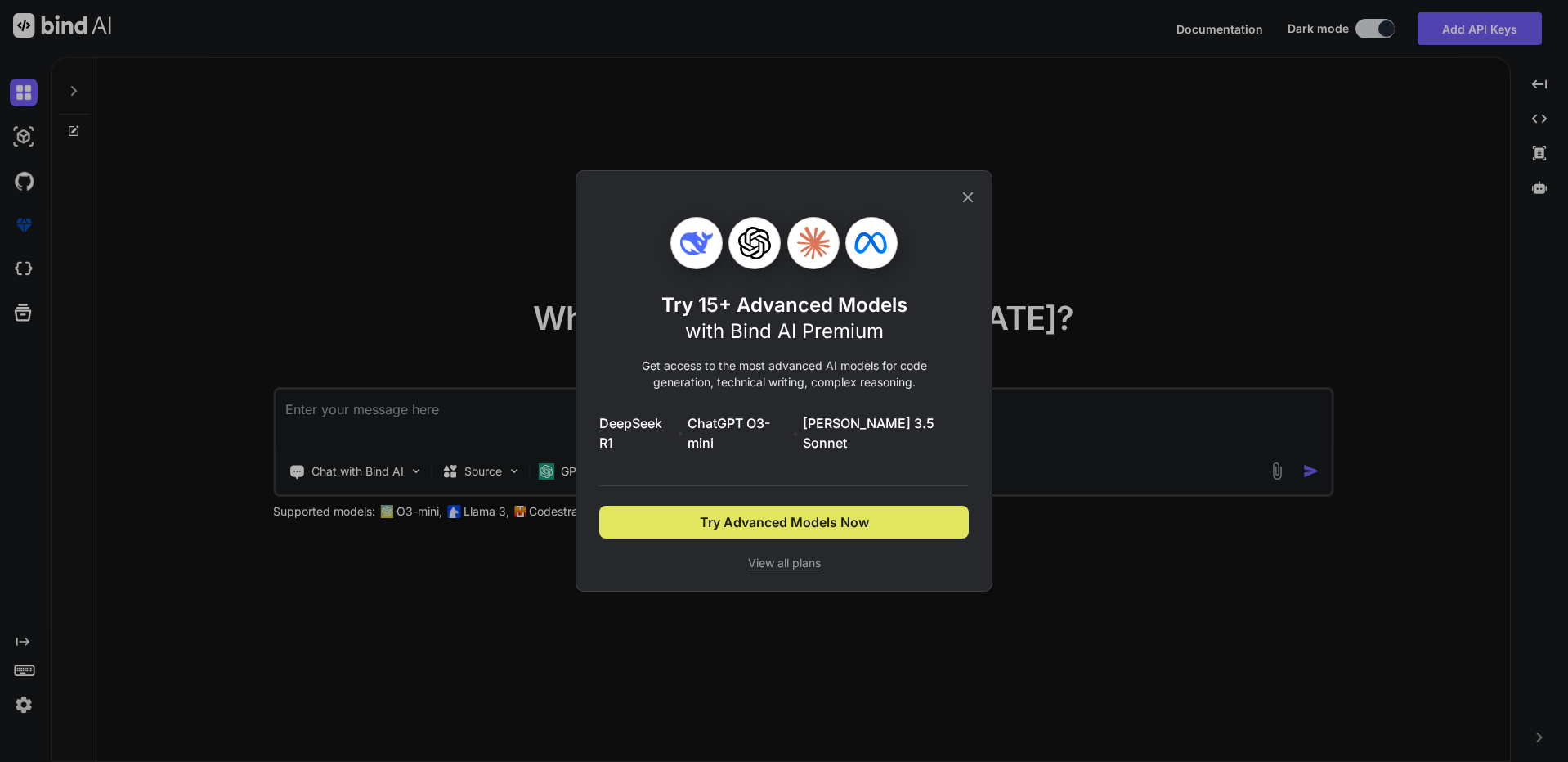
click at [800, 512] on span "Try Advanced Models Now" at bounding box center [785, 521] width 170 height 20
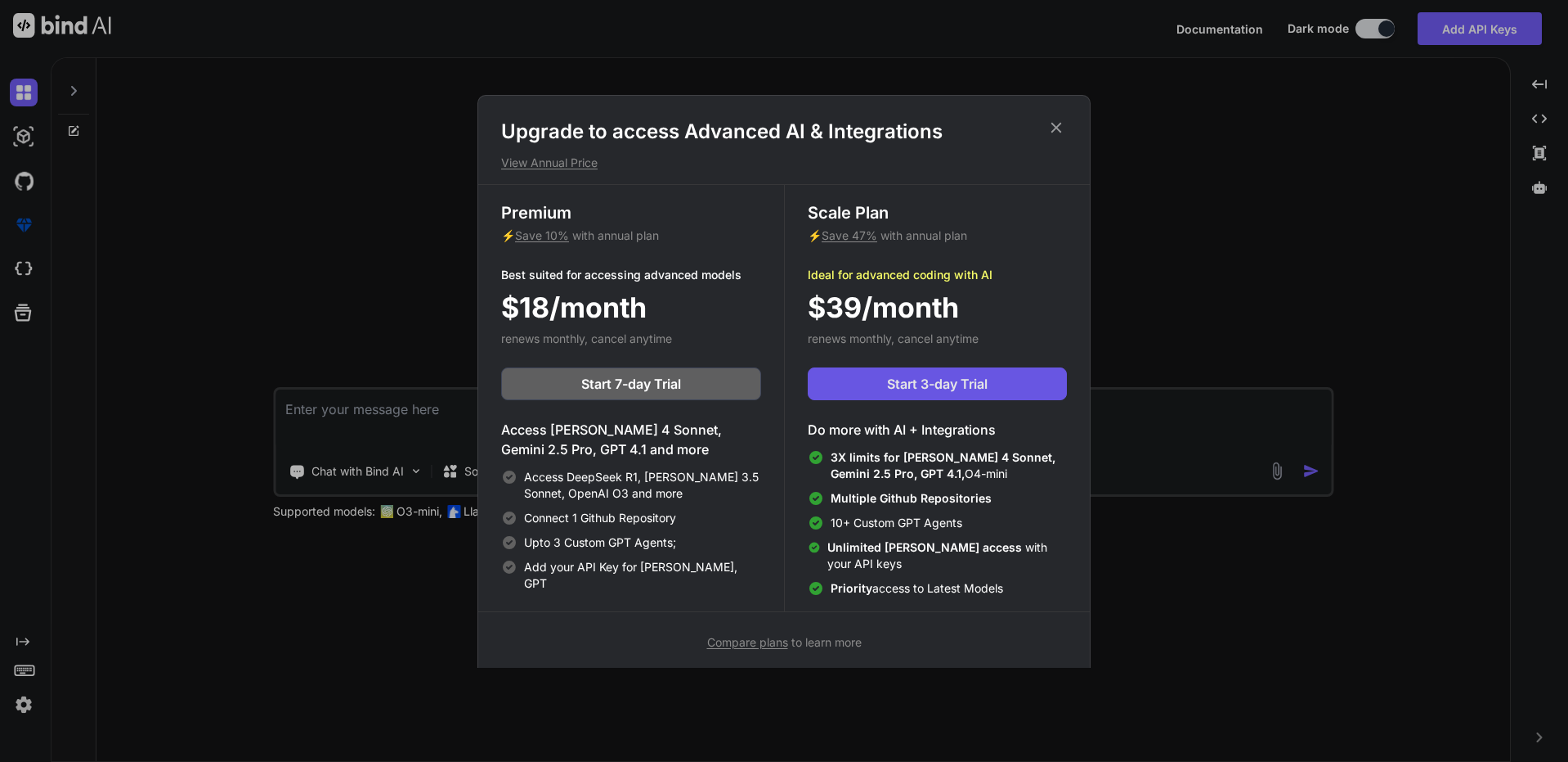
click at [857, 382] on button "Start 3-day Trial" at bounding box center [938, 383] width 259 height 33
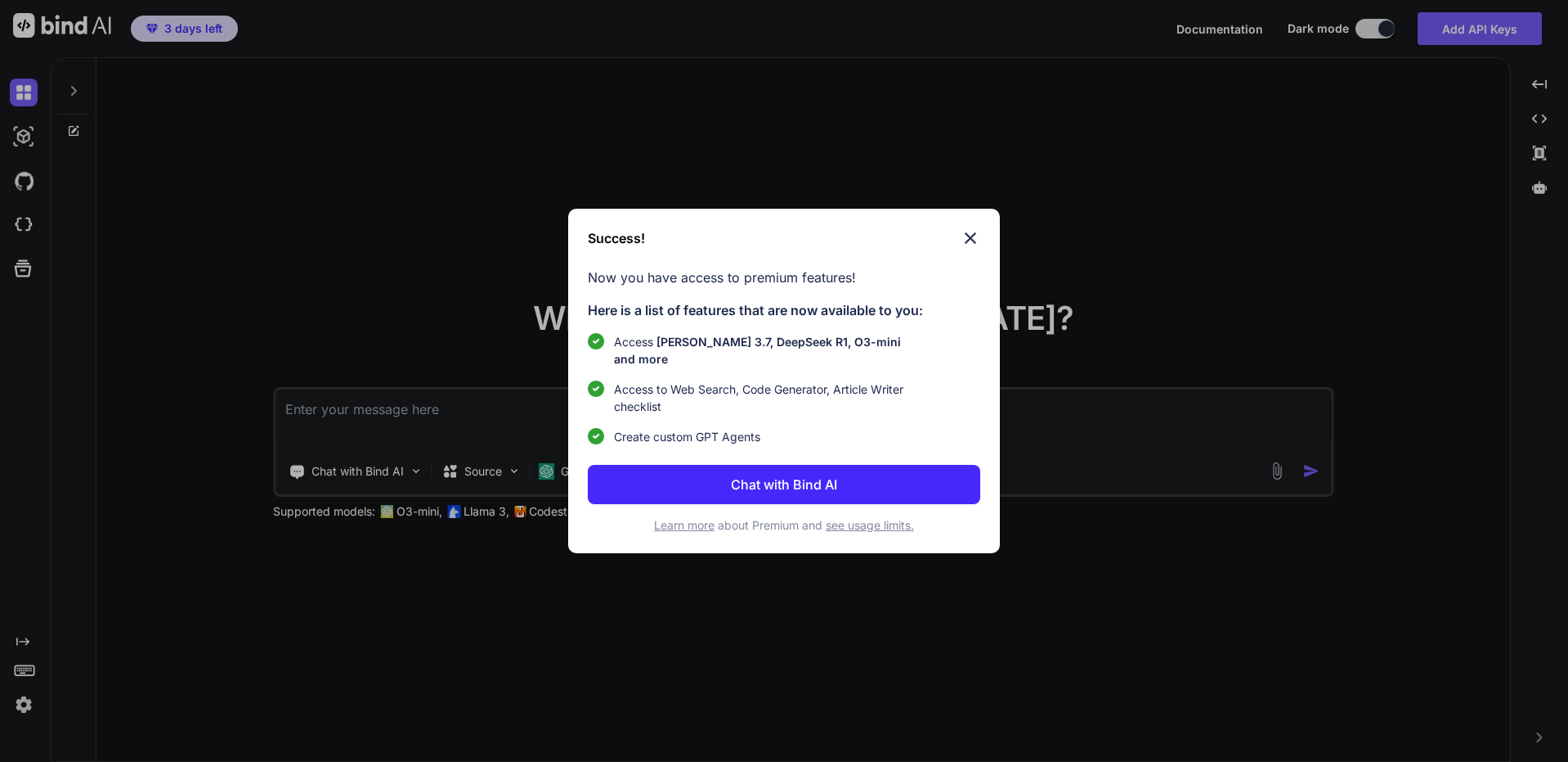
type textarea "x"
click at [833, 475] on p "Chat with Bind AI" at bounding box center [784, 484] width 106 height 20
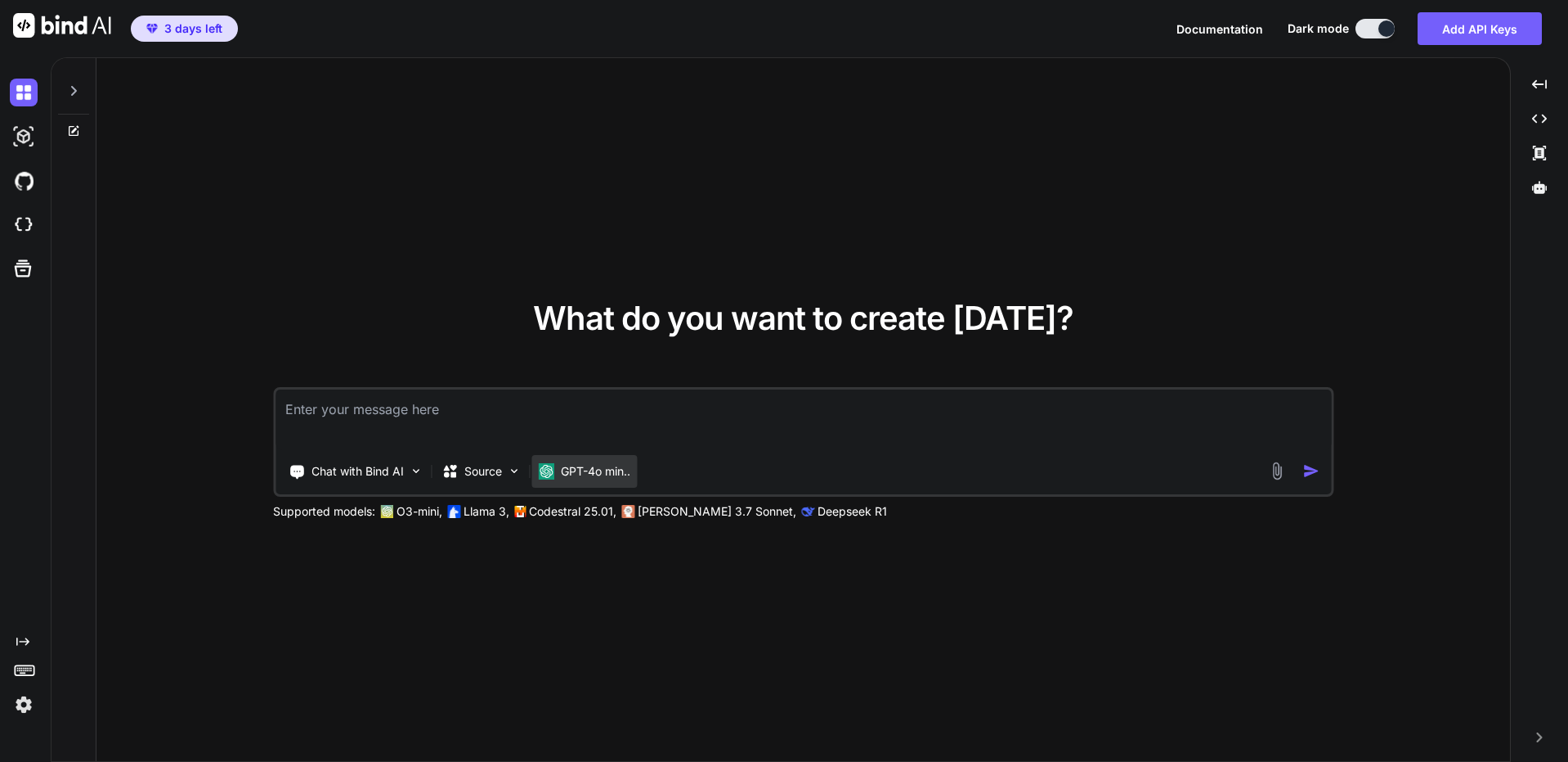
click at [595, 474] on p "GPT-4o min.." at bounding box center [596, 471] width 70 height 17
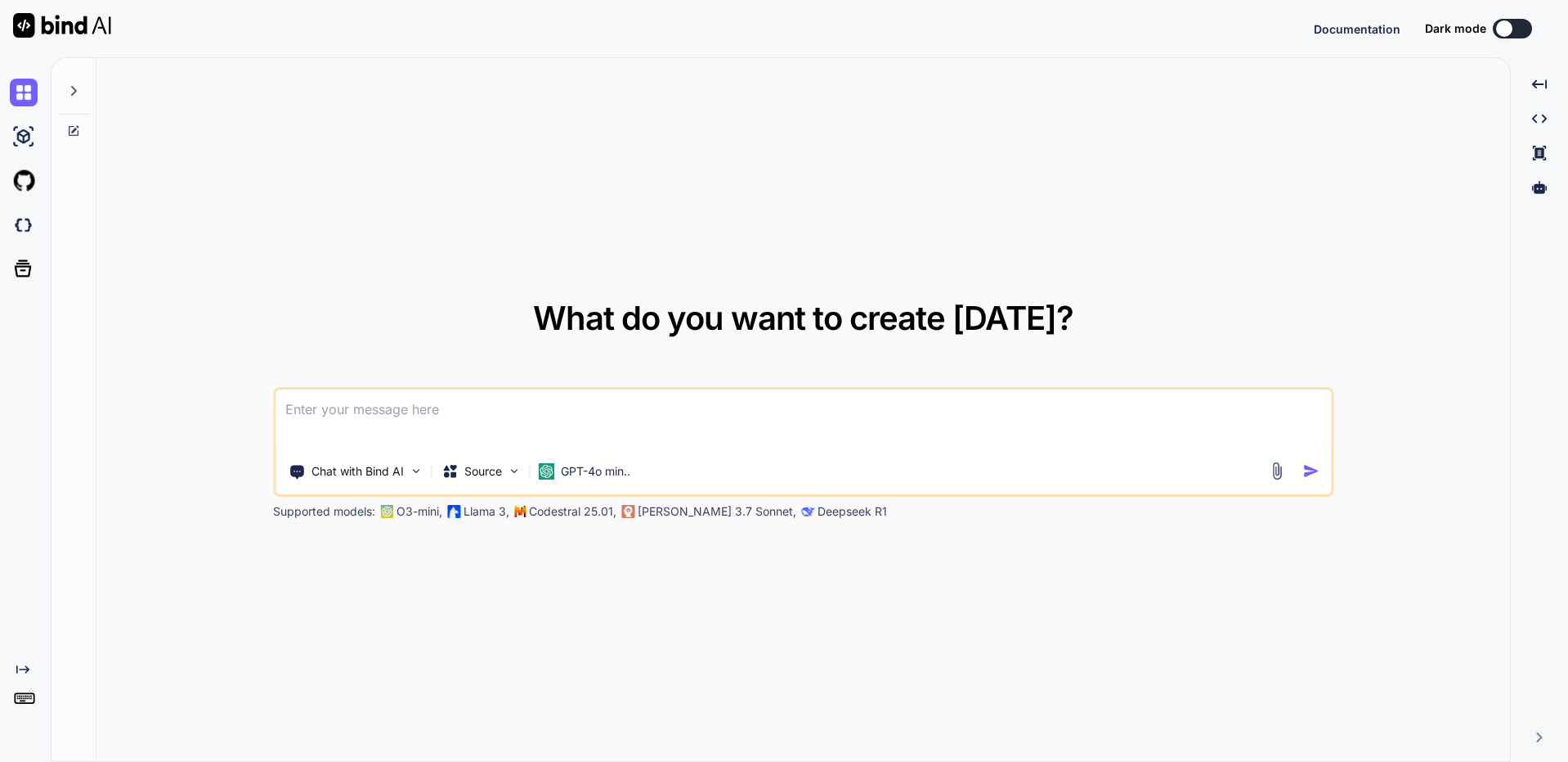
type textarea "x"
click at [259, 100] on div "What do you want to create [DATE]? Chat with Bind AI Source GPT-4o min.. Suppor…" at bounding box center [804, 409] width 1414 height 704
type textarea "x"
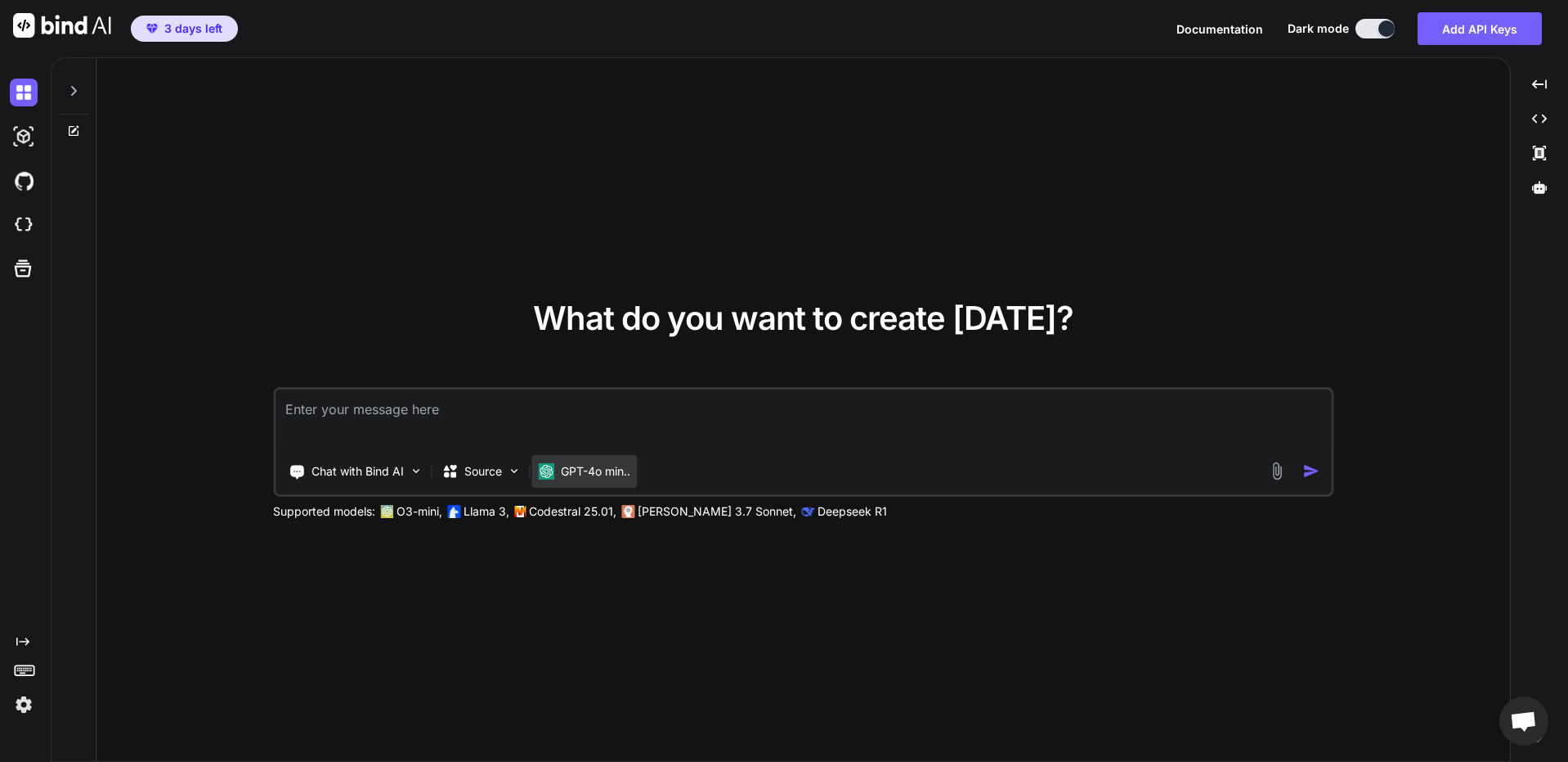
click at [598, 467] on p "GPT-4o min.." at bounding box center [596, 471] width 70 height 17
click at [502, 553] on div "What do you want to create [DATE]? Chat with Bind AI Source GPT-4o min.. Suppor…" at bounding box center [804, 409] width 1414 height 704
click at [640, 512] on p "[PERSON_NAME] 3.7 Sonnet," at bounding box center [717, 511] width 158 height 17
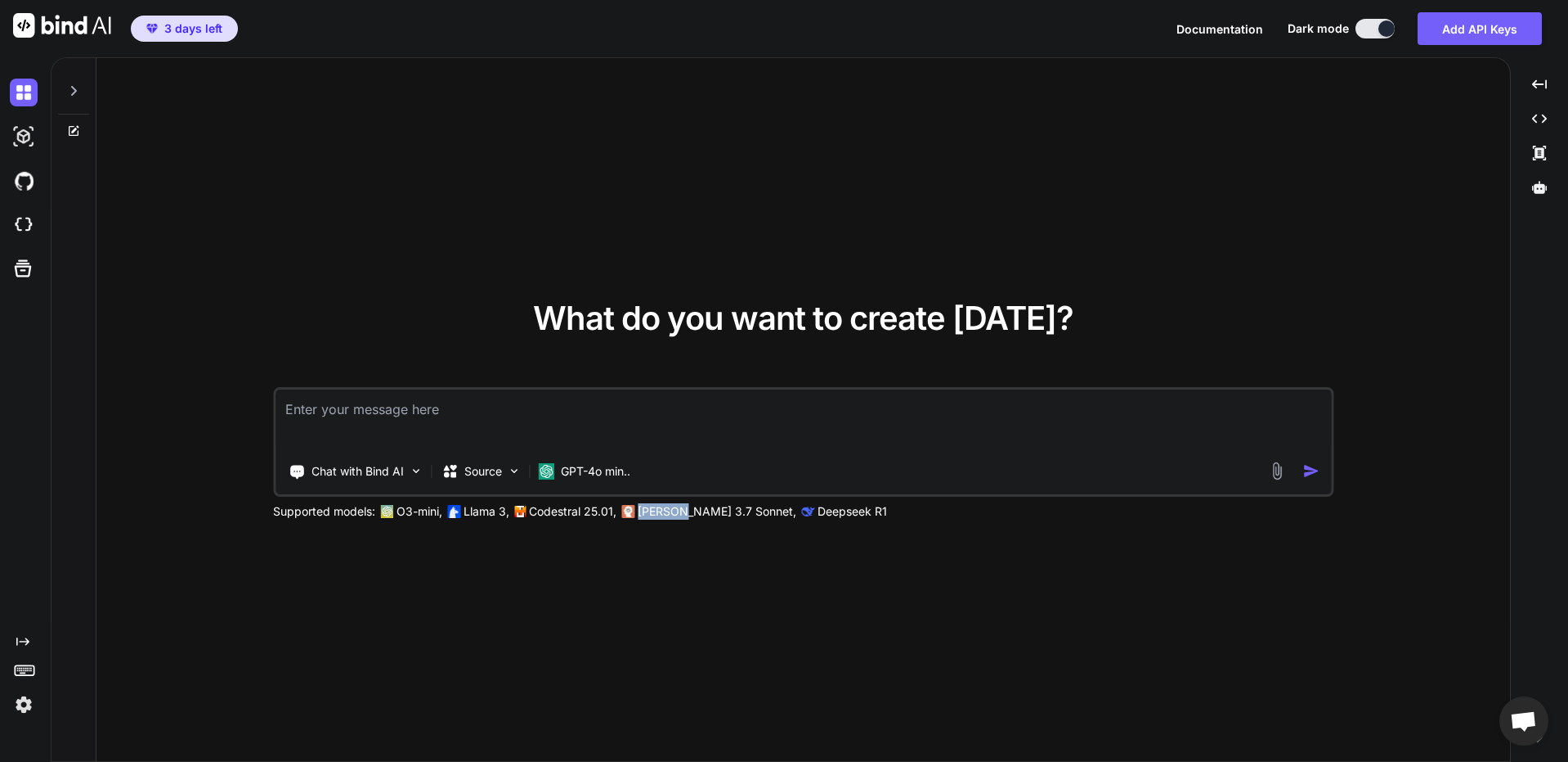
click at [640, 512] on p "[PERSON_NAME] 3.7 Sonnet," at bounding box center [717, 511] width 158 height 17
drag, startPoint x: 576, startPoint y: 462, endPoint x: 562, endPoint y: 465, distance: 14.3
click at [576, 462] on div "GPT-4o min.." at bounding box center [584, 471] width 105 height 33
click at [511, 467] on img at bounding box center [514, 470] width 14 height 14
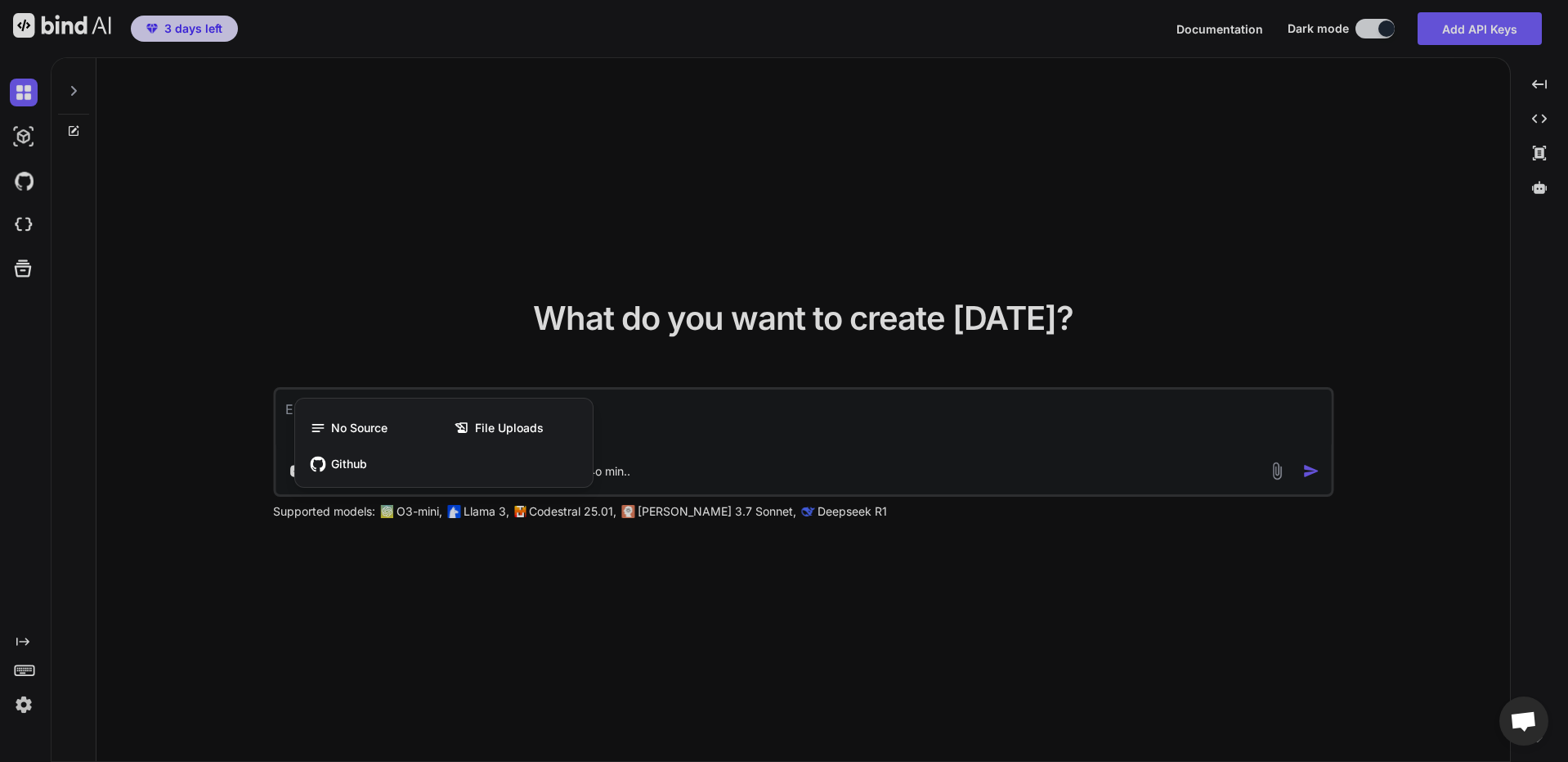
click at [751, 474] on div at bounding box center [784, 381] width 1568 height 762
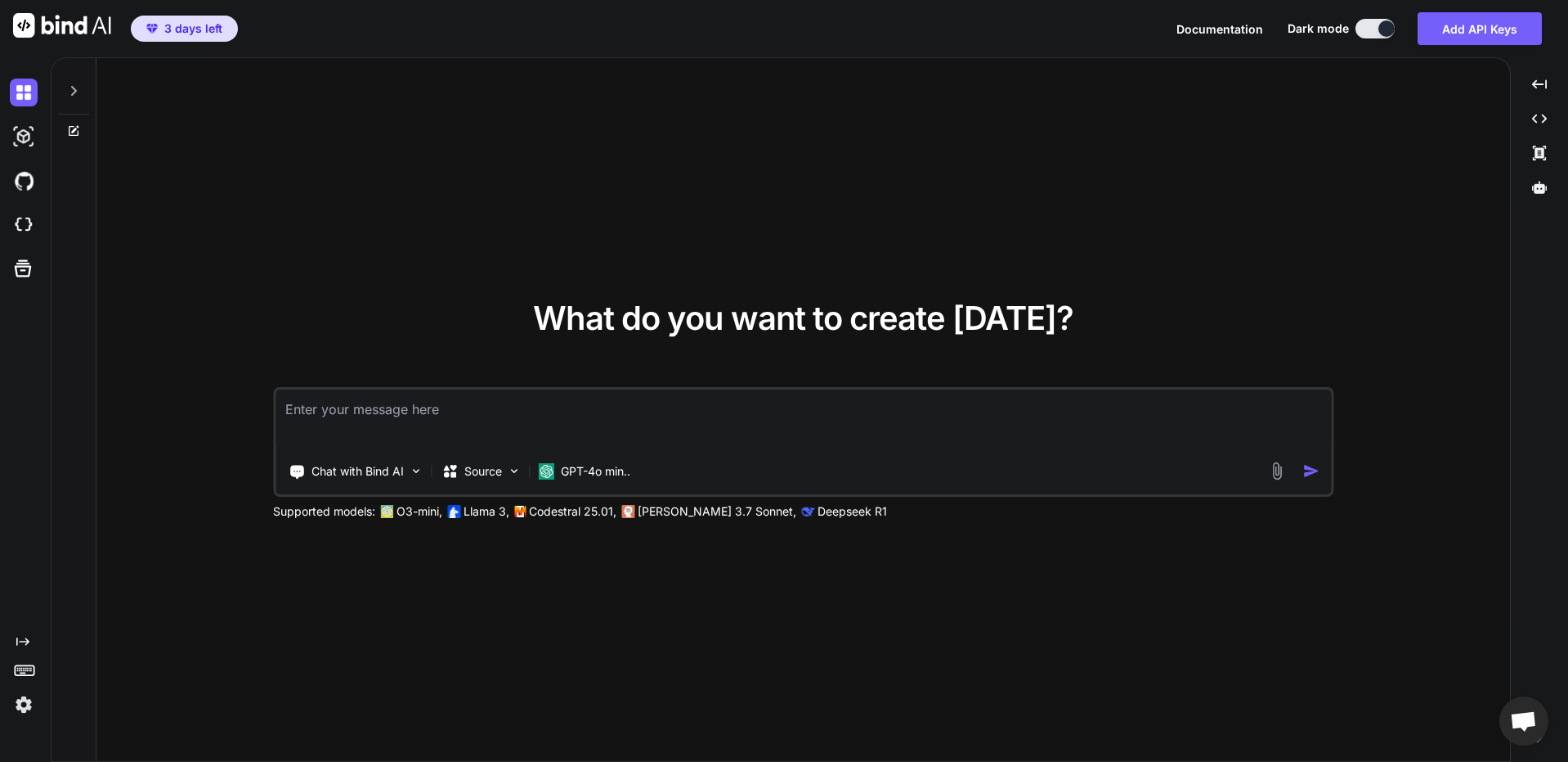
click at [649, 478] on div "Chat with Bind AI Source GPT-4o min.." at bounding box center [772, 471] width 992 height 33
click at [622, 478] on p "GPT-4o min.." at bounding box center [596, 471] width 70 height 17
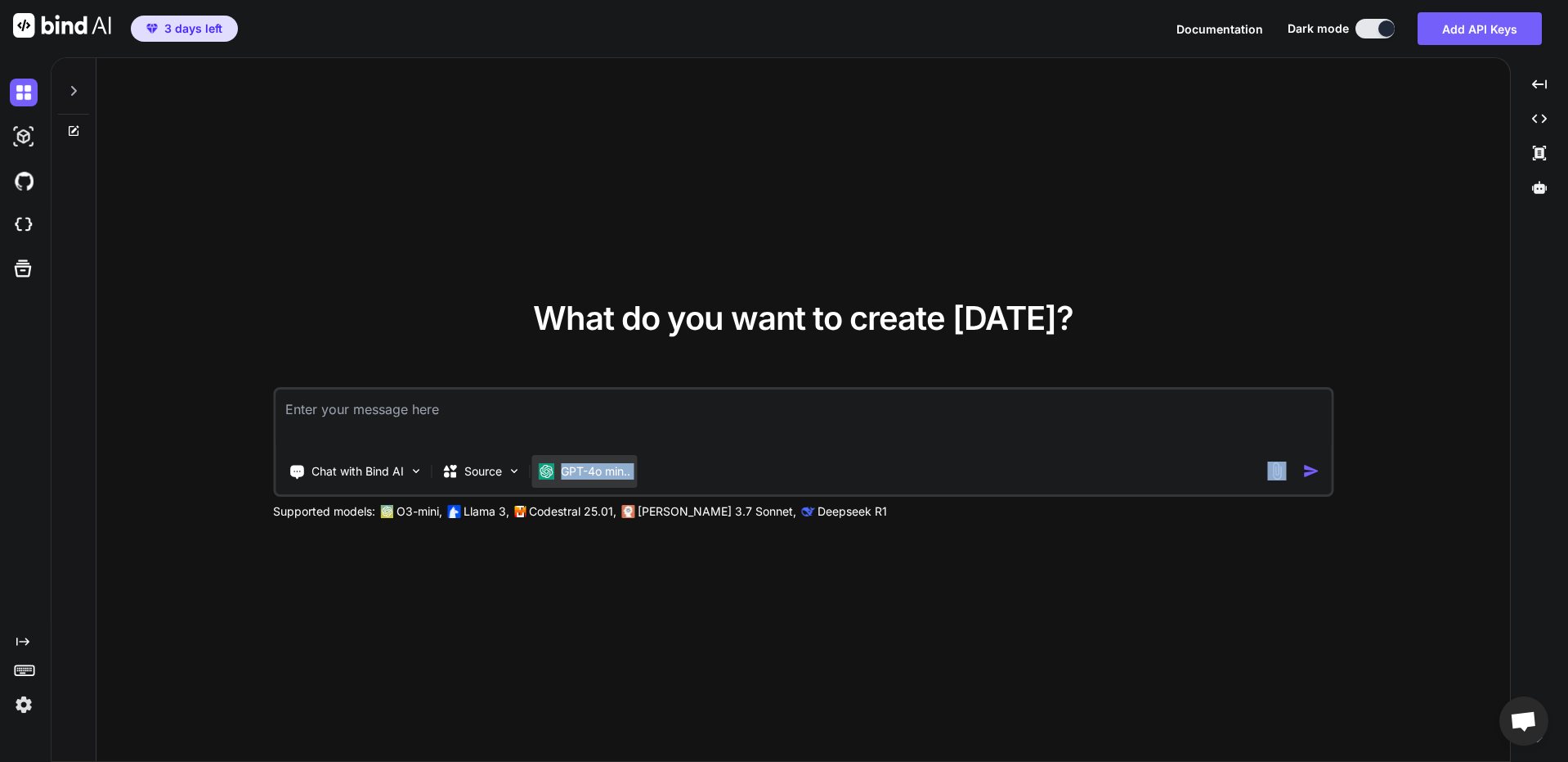
drag, startPoint x: 622, startPoint y: 478, endPoint x: 599, endPoint y: 479, distance: 23.0
click at [622, 478] on p "GPT-4o min.." at bounding box center [596, 471] width 70 height 17
click at [420, 469] on img at bounding box center [416, 470] width 14 height 14
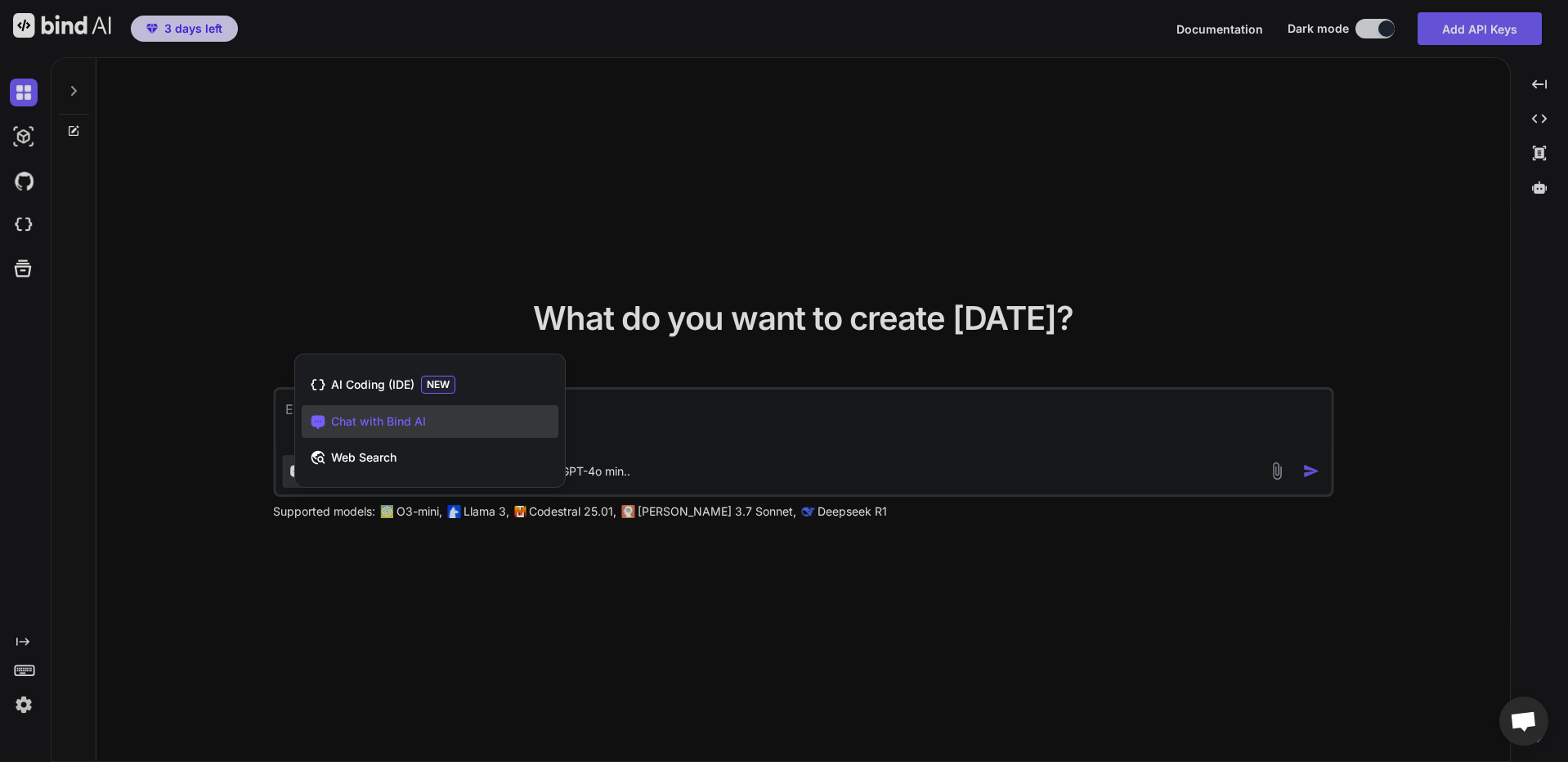
click at [945, 506] on div at bounding box center [784, 381] width 1568 height 762
type textarea "x"
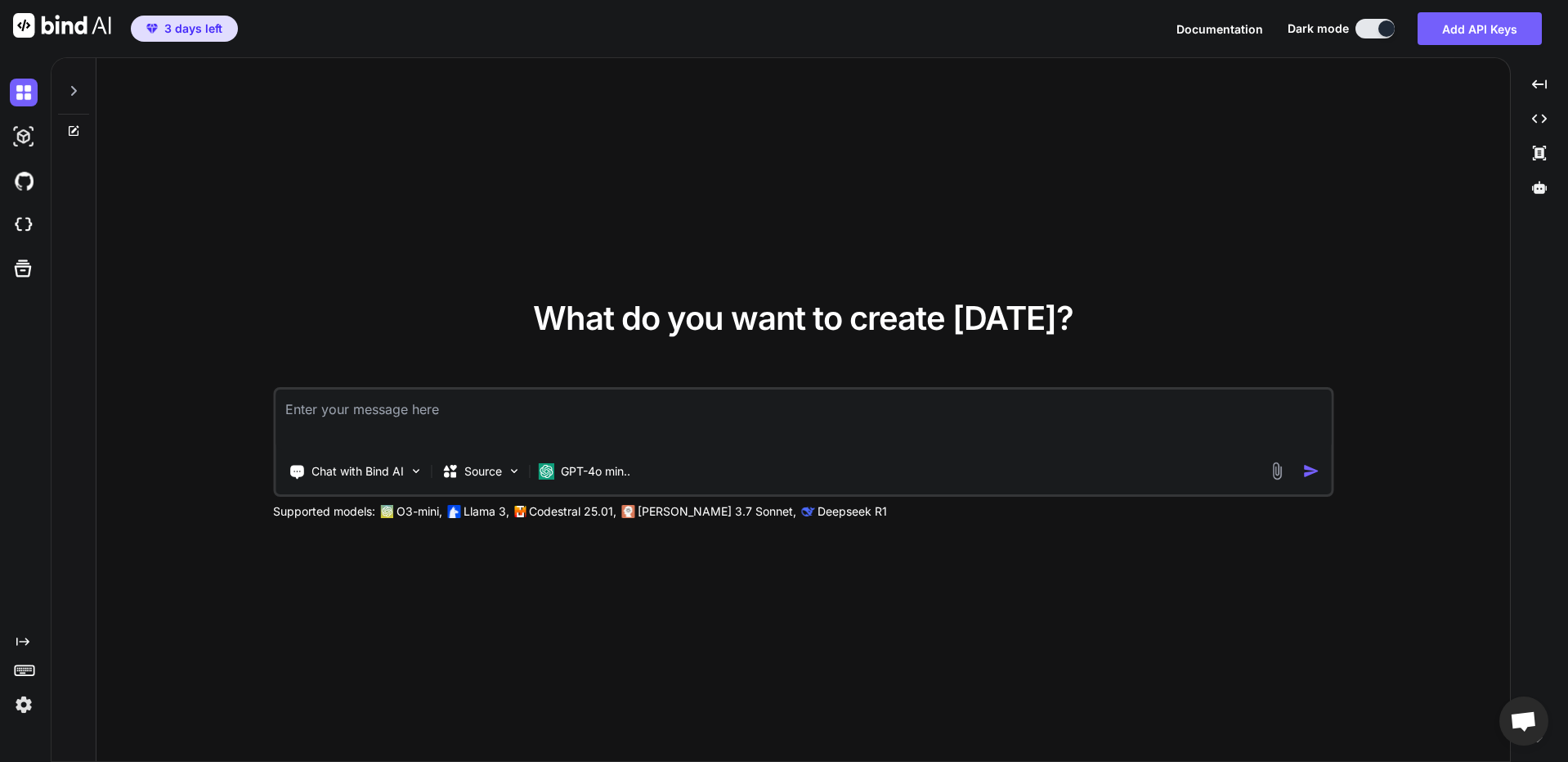
click at [18, 718] on img at bounding box center [24, 704] width 28 height 28
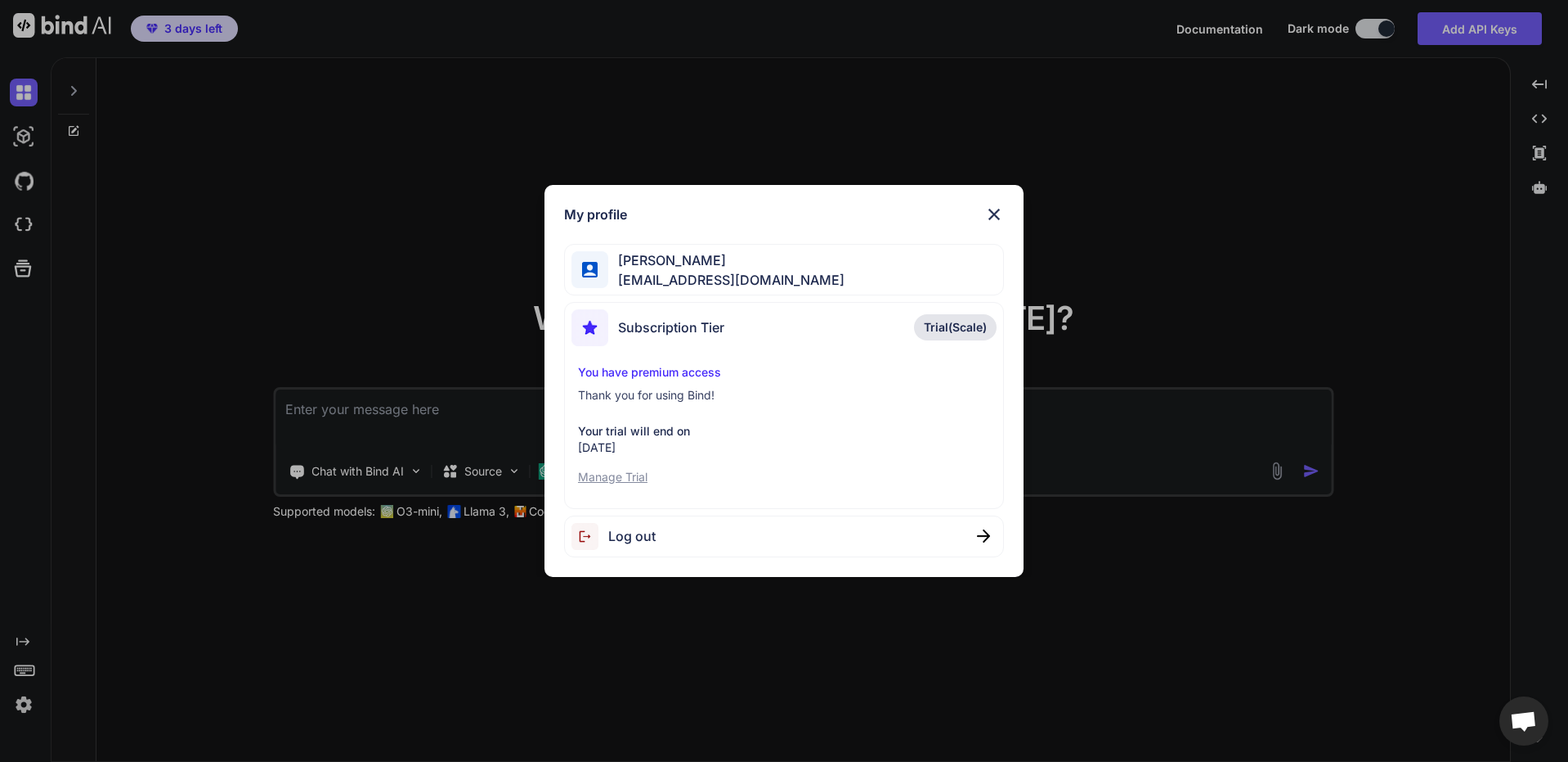
click at [666, 393] on p "Thank you for using Bind!" at bounding box center [784, 395] width 412 height 17
click at [949, 326] on span "Trial(Scale)" at bounding box center [956, 327] width 63 height 17
click at [938, 324] on span "Trial(Scale)" at bounding box center [956, 327] width 63 height 17
click at [939, 322] on span "Trial(Scale)" at bounding box center [956, 327] width 63 height 17
